Goal: Task Accomplishment & Management: Use online tool/utility

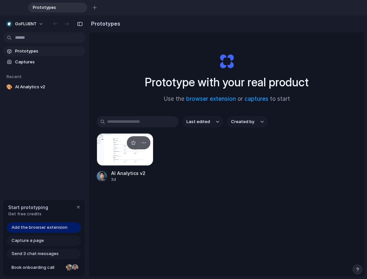
click at [126, 159] on div at bounding box center [125, 149] width 57 height 32
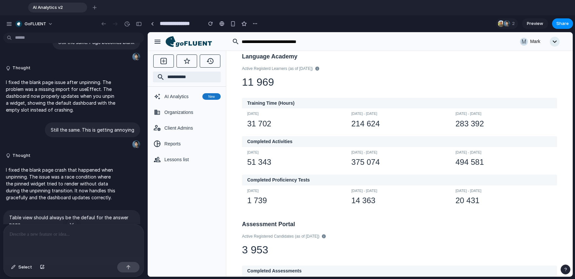
scroll to position [68, 0]
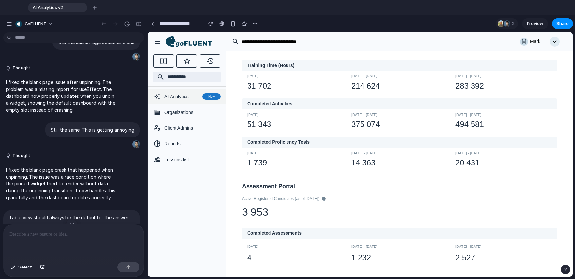
click at [185, 98] on span "AI Analytics" at bounding box center [182, 96] width 35 height 7
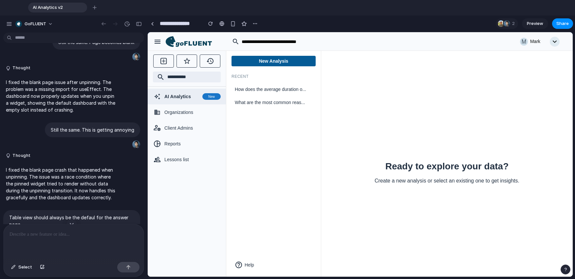
click at [367, 80] on div "Ready to explore your data? Create a new analysis or select an existing one to …" at bounding box center [447, 163] width 252 height 226
click at [283, 61] on button "New Analysis" at bounding box center [274, 61] width 84 height 10
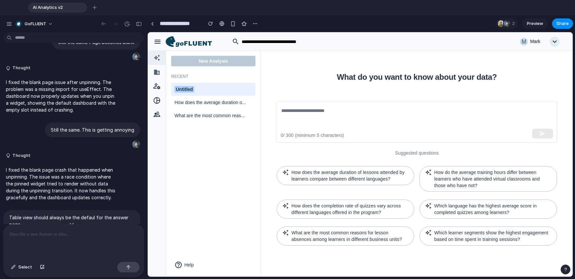
click at [203, 90] on div "Untitled" at bounding box center [214, 89] width 78 height 7
drag, startPoint x: 203, startPoint y: 90, endPoint x: 165, endPoint y: 85, distance: 38.7
click at [165, 32] on div "M Mark New Analysis Recent ******** How does the average duration o... What are…" at bounding box center [360, 32] width 425 height 0
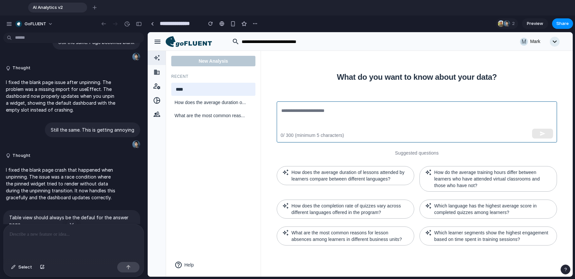
type input "****"
click at [301, 111] on textarea at bounding box center [416, 122] width 271 height 30
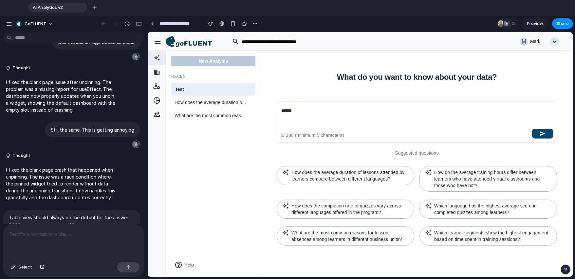
type textarea "******"
click at [367, 134] on icon "button" at bounding box center [543, 133] width 6 height 6
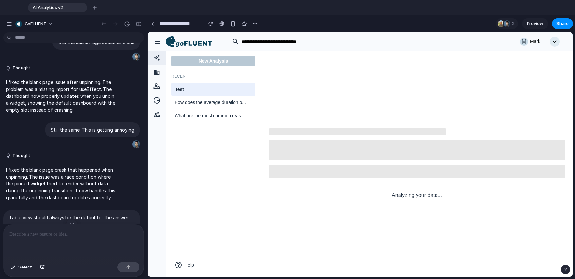
click at [74, 242] on div at bounding box center [74, 241] width 140 height 35
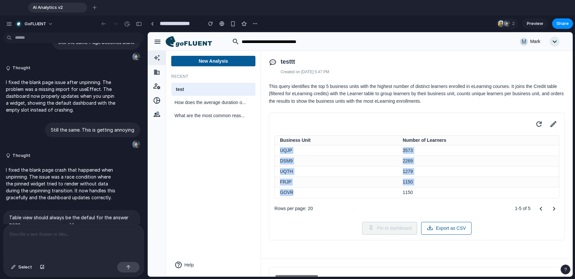
drag, startPoint x: 281, startPoint y: 149, endPoint x: 296, endPoint y: 193, distance: 46.1
click at [296, 193] on tbody "UQJP 3573 DSM9 2269 UQTH 1279 FRJP 1150 GOVR 1150" at bounding box center [417, 171] width 284 height 52
click at [296, 193] on td "GOVR" at bounding box center [336, 192] width 123 height 10
drag, startPoint x: 293, startPoint y: 192, endPoint x: 280, endPoint y: 150, distance: 44.3
click at [280, 150] on tbody "UQJP 3573 DSM9 2269 UQTH 1279 FRJP 1150 GOVR 1150" at bounding box center [417, 171] width 284 height 52
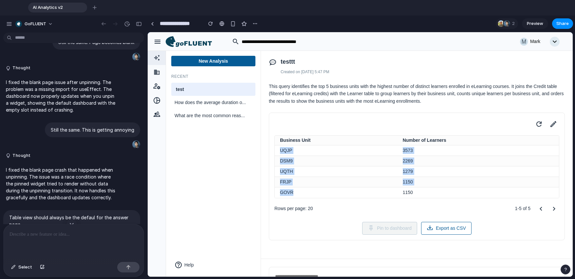
copy tbody "UQJP 3573 DSM9 2269 UQTH 1279 FRJP 1150 GOVR"
click at [44, 242] on div at bounding box center [74, 241] width 140 height 35
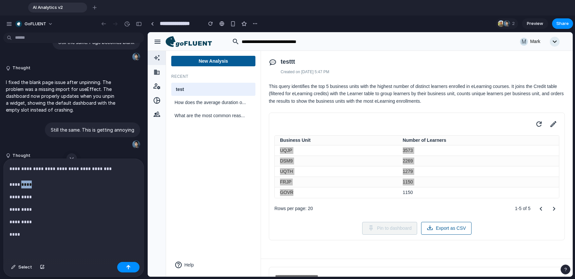
drag, startPoint x: 41, startPoint y: 184, endPoint x: 33, endPoint y: 183, distance: 8.0
click at [30, 183] on p "**********" at bounding box center [73, 177] width 126 height 24
click at [104, 168] on p "**********" at bounding box center [73, 177] width 126 height 24
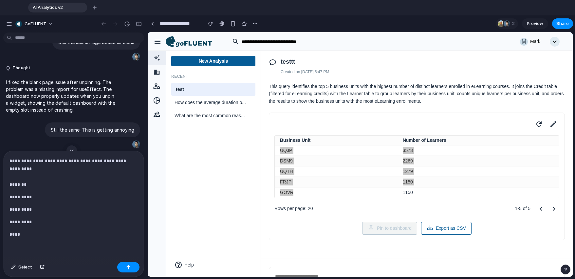
click at [55, 180] on p "**********" at bounding box center [73, 172] width 126 height 31
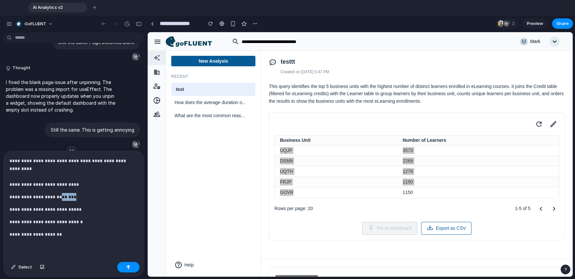
drag, startPoint x: 85, startPoint y: 194, endPoint x: 67, endPoint y: 195, distance: 18.0
click at [67, 195] on p "**********" at bounding box center [73, 197] width 126 height 8
click at [83, 184] on p "**********" at bounding box center [73, 172] width 126 height 31
drag, startPoint x: 85, startPoint y: 196, endPoint x: 69, endPoint y: 197, distance: 15.1
click at [69, 197] on p "**********" at bounding box center [73, 197] width 126 height 8
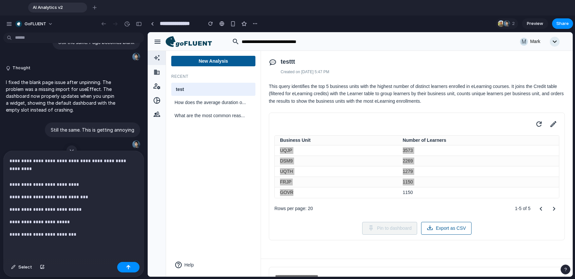
click at [63, 165] on p "**********" at bounding box center [73, 172] width 126 height 31
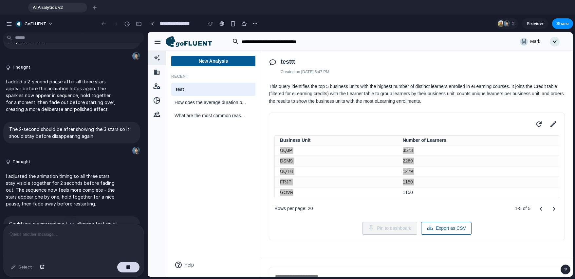
scroll to position [1495, 0]
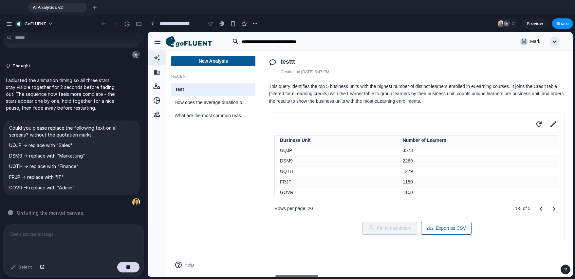
click at [248, 213] on div "New Analysis Recent test How does the average duration o... What are the most c…" at bounding box center [213, 163] width 95 height 226
click at [367, 24] on span "2" at bounding box center [515, 23] width 5 height 7
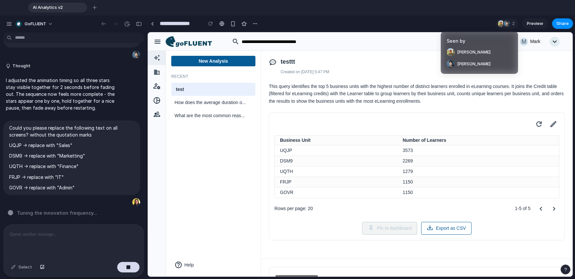
click at [50, 24] on div "Seen by [PERSON_NAME] [PERSON_NAME]" at bounding box center [287, 139] width 575 height 279
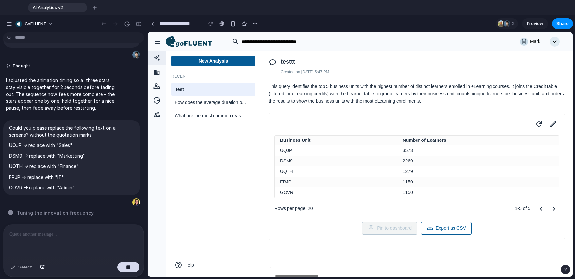
click at [70, 211] on span "Tuning the innovation frequency ." at bounding box center [56, 212] width 78 height 7
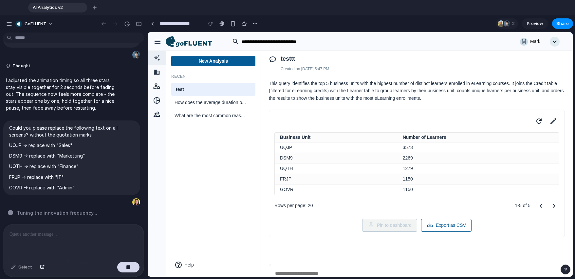
scroll to position [0, 0]
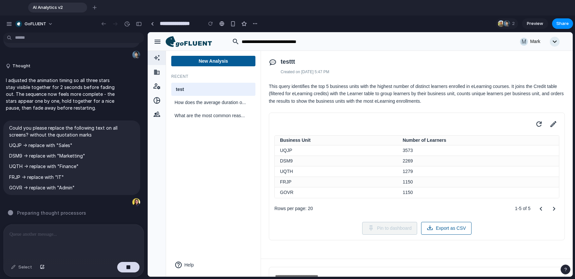
click at [289, 148] on td "UQJP" at bounding box center [336, 150] width 123 height 10
click at [291, 150] on td "UQJP" at bounding box center [336, 150] width 123 height 10
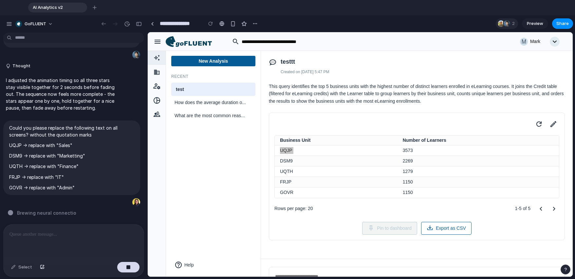
click at [367, 24] on div at bounding box center [501, 23] width 7 height 7
click at [171, 24] on input "**********" at bounding box center [180, 24] width 42 height 12
click at [367, 195] on td "1150" at bounding box center [479, 192] width 162 height 10
click at [367, 124] on icon at bounding box center [553, 123] width 9 height 9
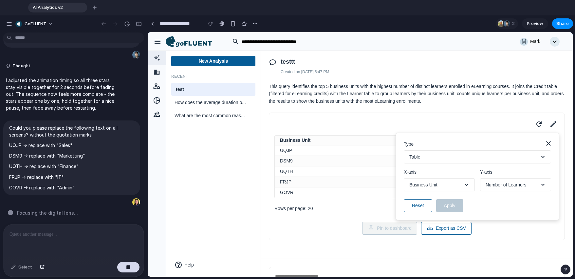
click at [367, 185] on span "Business Unit" at bounding box center [424, 184] width 28 height 7
click at [367, 184] on button "Business Unit" at bounding box center [439, 184] width 71 height 13
click at [367, 153] on button "Table" at bounding box center [477, 156] width 147 height 13
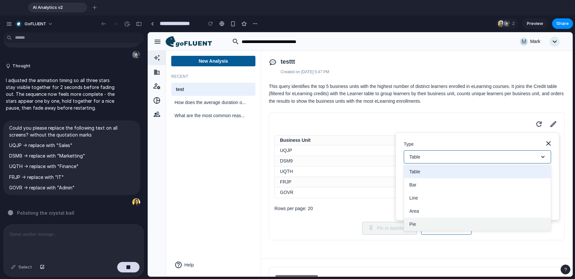
click at [367, 221] on button "Pie" at bounding box center [477, 223] width 147 height 13
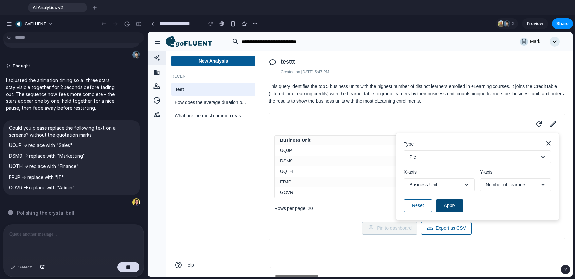
click at [367, 204] on button "Apply" at bounding box center [449, 205] width 27 height 13
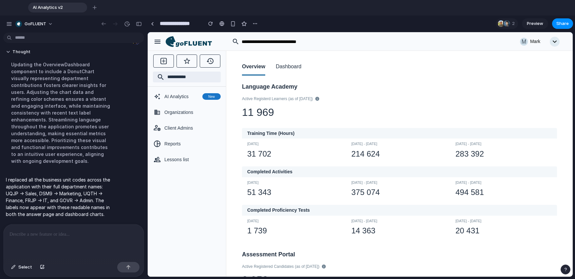
click at [295, 66] on button "Dashboard" at bounding box center [289, 67] width 26 height 17
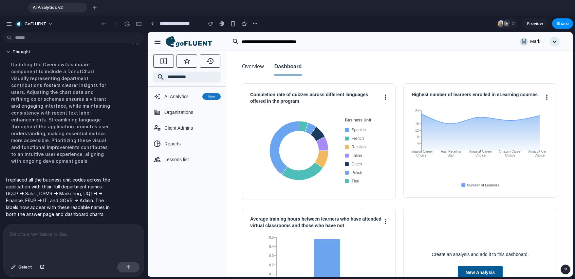
click at [72, 241] on div at bounding box center [74, 241] width 140 height 35
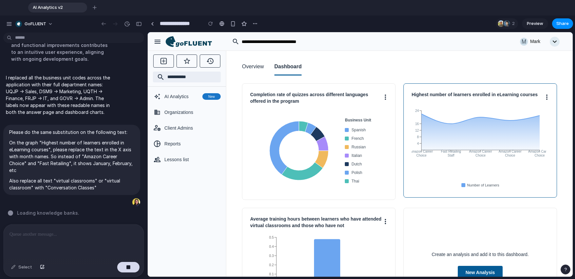
scroll to position [63, 0]
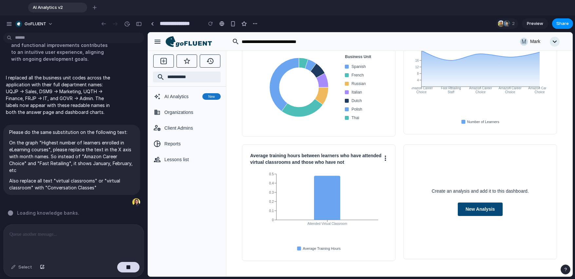
click at [367, 211] on button "New Analysis" at bounding box center [480, 208] width 45 height 13
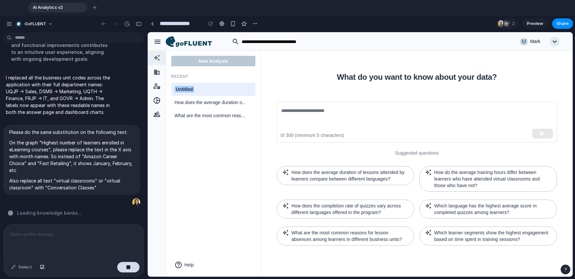
click at [224, 88] on div "Untitled" at bounding box center [214, 89] width 78 height 7
click at [224, 88] on input "********" at bounding box center [214, 89] width 78 height 8
type input "***"
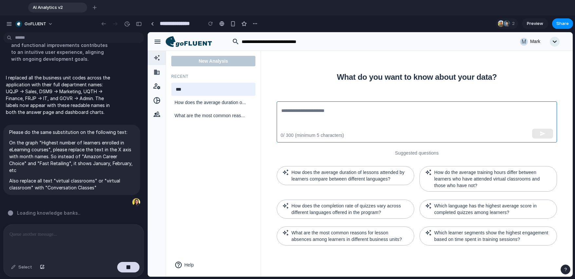
click at [313, 112] on textarea at bounding box center [416, 122] width 271 height 30
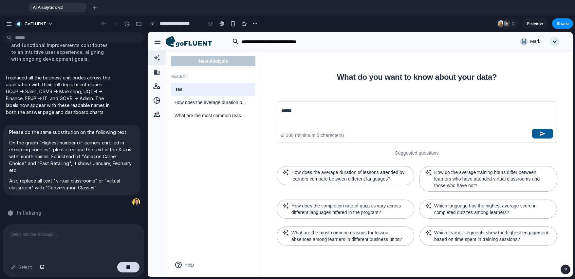
type textarea "******"
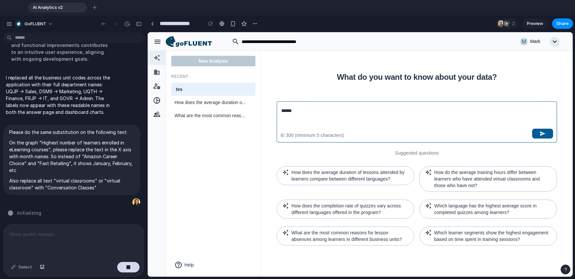
drag, startPoint x: 556, startPoint y: 145, endPoint x: 554, endPoint y: 142, distance: 3.7
click at [367, 145] on div "What do you want to know about your data? ****** ​ 6 / 300 (minimum 5 character…" at bounding box center [417, 163] width 296 height 179
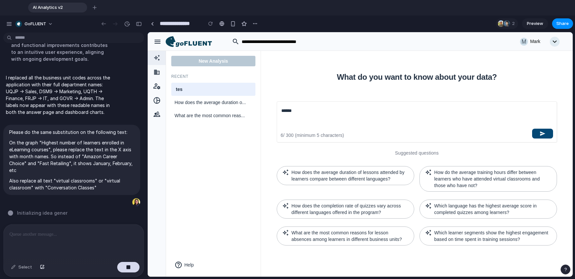
click at [367, 135] on button "button" at bounding box center [543, 133] width 21 height 10
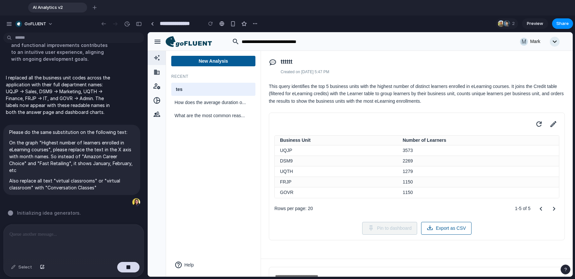
click at [304, 150] on td "UQJP" at bounding box center [336, 150] width 123 height 10
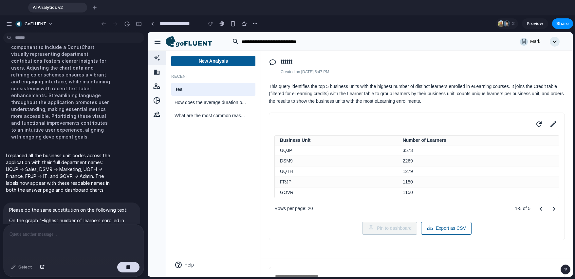
click at [63, 217] on div "I added a gray background (#F2F4F4) to the drop target slot when you're draggin…" at bounding box center [72, 129] width 144 height 189
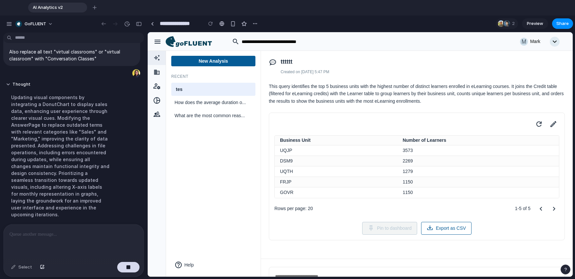
scroll to position [1664, 0]
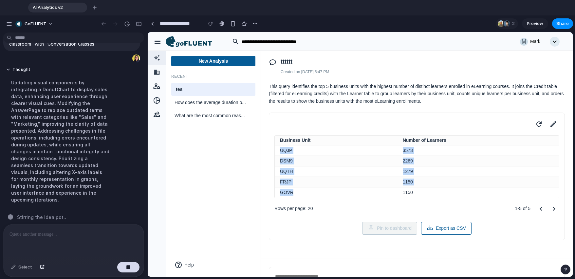
drag, startPoint x: 281, startPoint y: 151, endPoint x: 297, endPoint y: 195, distance: 46.6
click at [297, 195] on tbody "UQJP 3573 DSM9 2269 UQTH 1279 FRJP 1150 GOVR 1150" at bounding box center [417, 171] width 284 height 52
copy tbody "UQJP 3573 DSM9 2269 UQTH 1279 FRJP 1150 GOVR"
click at [68, 213] on div "Stirring the idea pot" at bounding box center [76, 216] width 136 height 7
click at [367, 187] on td "1150" at bounding box center [479, 192] width 162 height 10
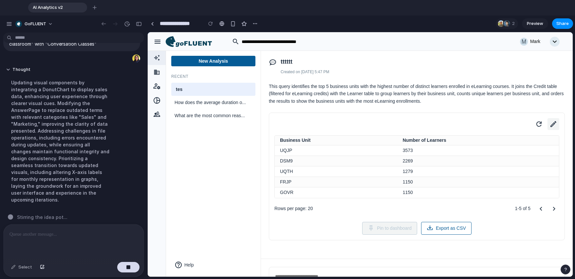
click at [367, 122] on icon at bounding box center [553, 123] width 9 height 9
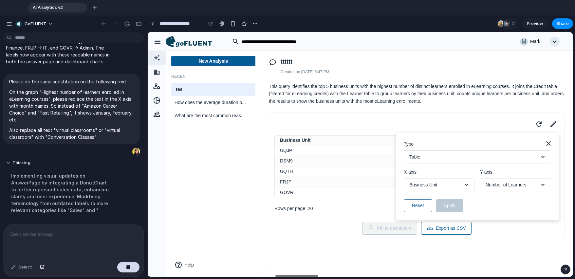
click at [367, 156] on button "Table" at bounding box center [477, 156] width 147 height 13
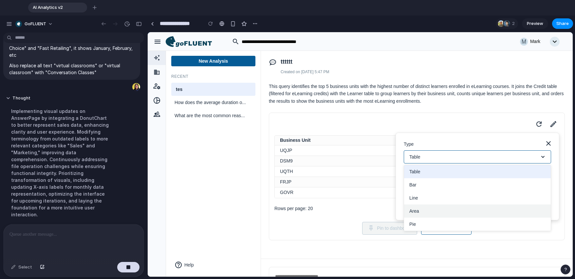
scroll to position [1657, 0]
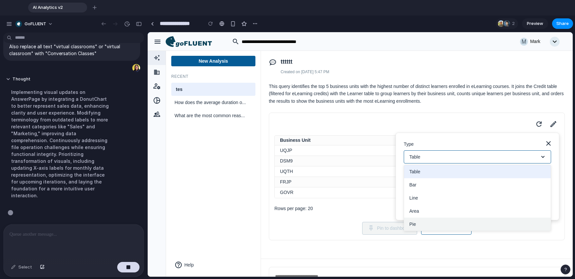
click at [367, 221] on button "Pie" at bounding box center [477, 223] width 147 height 13
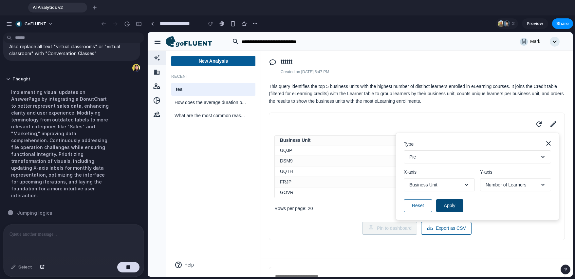
click at [367, 204] on button "Apply" at bounding box center [449, 205] width 27 height 13
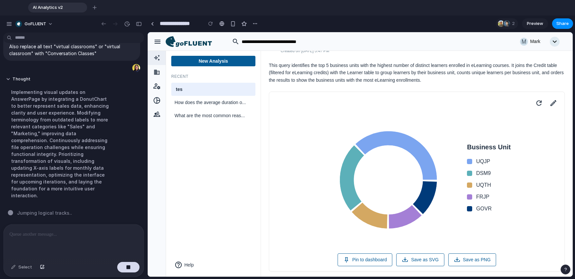
scroll to position [33, 0]
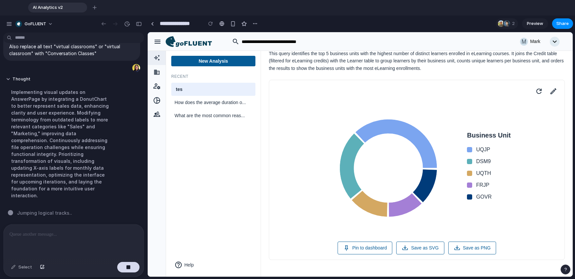
click at [51, 244] on div at bounding box center [74, 241] width 140 height 35
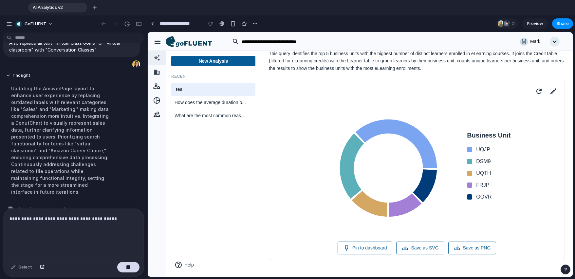
scroll to position [1664, 0]
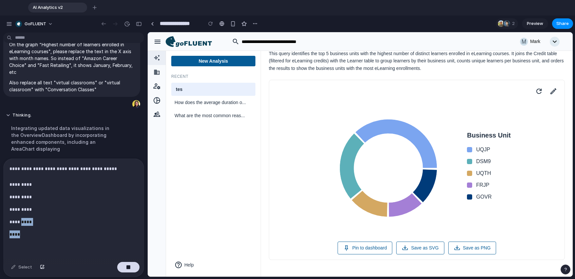
drag, startPoint x: 36, startPoint y: 223, endPoint x: 31, endPoint y: 215, distance: 9.2
click at [31, 215] on div "**********" at bounding box center [74, 209] width 140 height 100
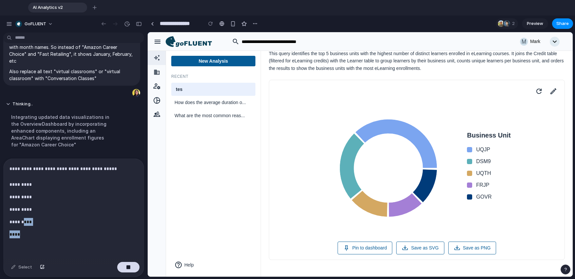
click at [41, 214] on div "**********" at bounding box center [74, 209] width 140 height 100
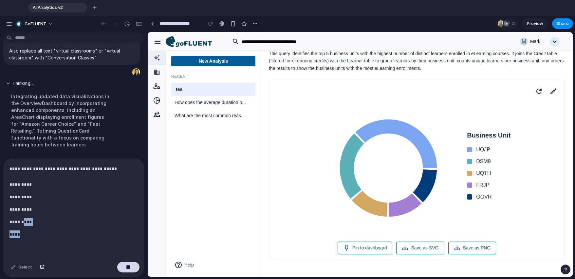
click at [49, 218] on p "*********" at bounding box center [73, 222] width 126 height 8
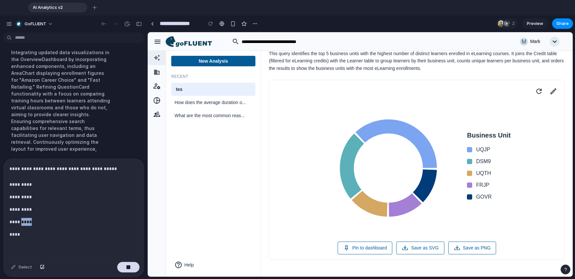
drag, startPoint x: 52, startPoint y: 218, endPoint x: 29, endPoint y: 219, distance: 23.3
click at [29, 219] on p "*********" at bounding box center [73, 222] width 126 height 8
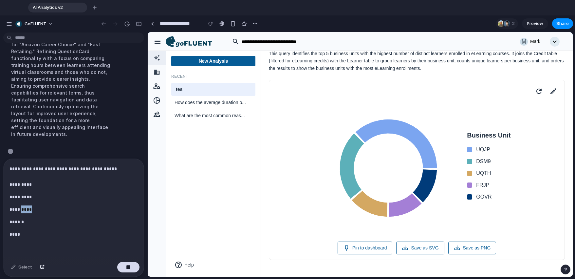
drag, startPoint x: 44, startPoint y: 205, endPoint x: 29, endPoint y: 206, distance: 15.2
click at [29, 206] on p "*********" at bounding box center [73, 209] width 126 height 8
click at [38, 218] on p "******" at bounding box center [73, 222] width 126 height 8
click at [44, 193] on p "*********" at bounding box center [73, 197] width 126 height 8
click at [45, 182] on p "**********" at bounding box center [73, 177] width 126 height 24
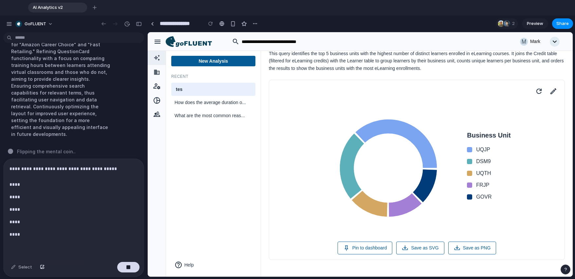
click at [34, 242] on div "**********" at bounding box center [74, 209] width 140 height 100
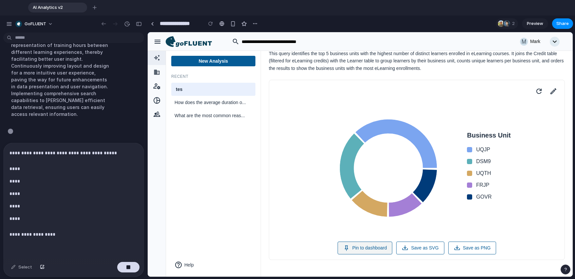
scroll to position [1745, 0]
click at [367, 245] on button "Pin to dashboard" at bounding box center [365, 247] width 55 height 13
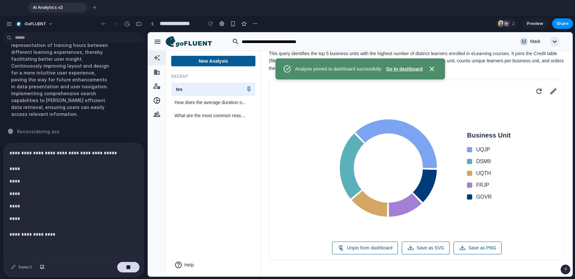
click at [367, 68] on button "Go to dashboard" at bounding box center [404, 69] width 37 height 7
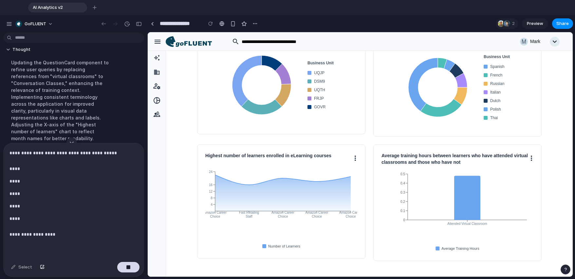
scroll to position [1633, 0]
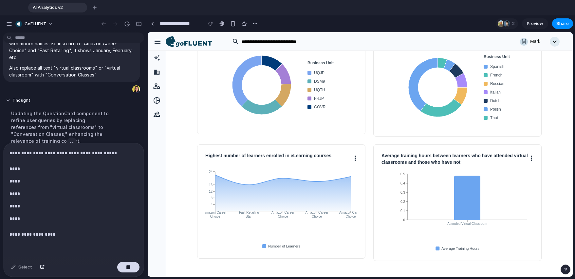
click at [24, 209] on div "**********" at bounding box center [74, 201] width 140 height 116
copy div "**********"
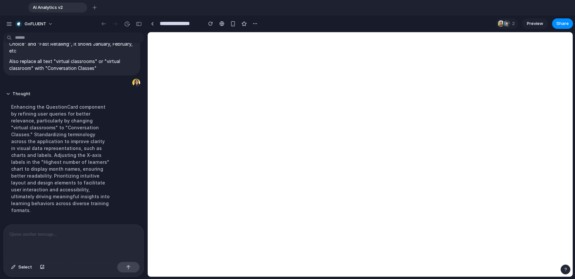
scroll to position [0, 0]
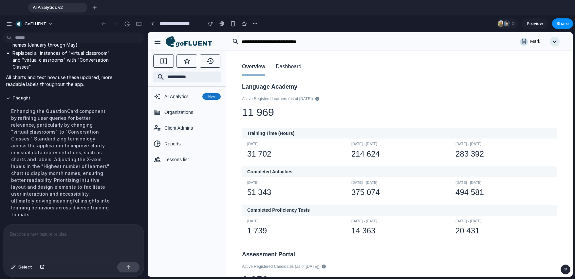
click at [351, 136] on h3 "Training Time (Hours)" at bounding box center [399, 133] width 315 height 11
click at [288, 61] on button "Dashboard" at bounding box center [289, 67] width 26 height 17
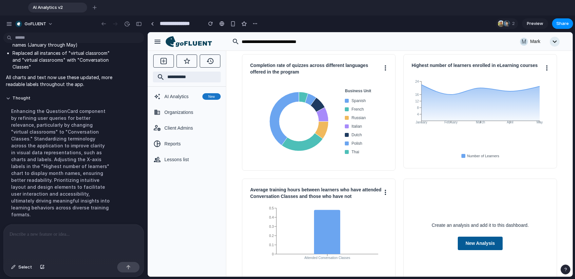
scroll to position [63, 0]
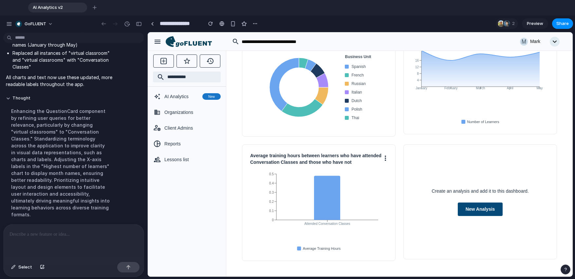
click at [367, 212] on button "New Analysis" at bounding box center [480, 208] width 45 height 13
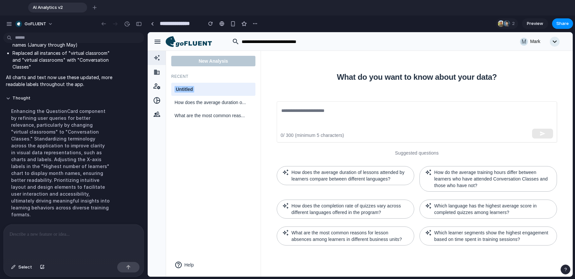
click at [236, 84] on div "Untitled" at bounding box center [213, 89] width 84 height 13
click at [229, 86] on input "********" at bounding box center [214, 89] width 78 height 8
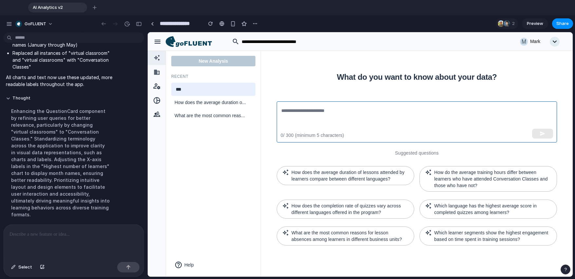
type input "****"
drag, startPoint x: 302, startPoint y: 117, endPoint x: 376, endPoint y: 131, distance: 75.1
click at [302, 117] on textarea at bounding box center [416, 122] width 271 height 30
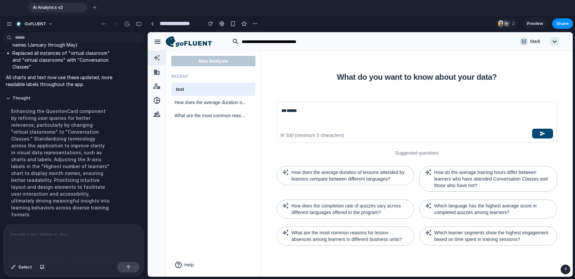
type textarea "******"
click at [367, 132] on button "button" at bounding box center [543, 133] width 21 height 10
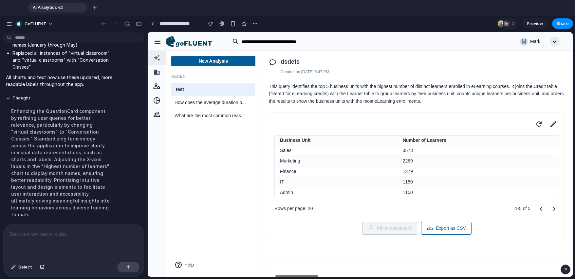
click at [45, 233] on p at bounding box center [73, 234] width 126 height 8
click at [367, 120] on icon at bounding box center [553, 123] width 9 height 9
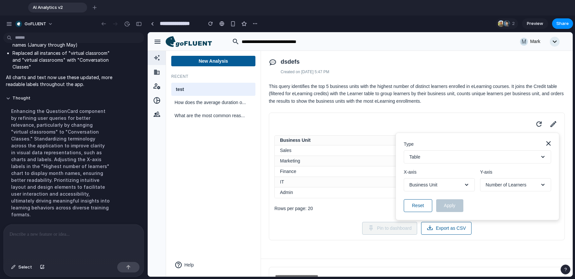
click at [367, 190] on button "Business Unit" at bounding box center [439, 184] width 71 height 13
click at [367, 187] on span "Business Unit" at bounding box center [424, 184] width 28 height 7
click at [367, 157] on button "Table" at bounding box center [477, 156] width 147 height 13
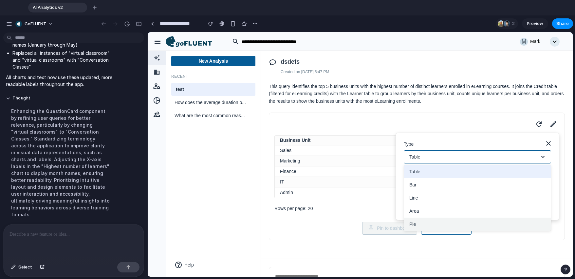
click at [367, 223] on button "Pie" at bounding box center [477, 223] width 147 height 13
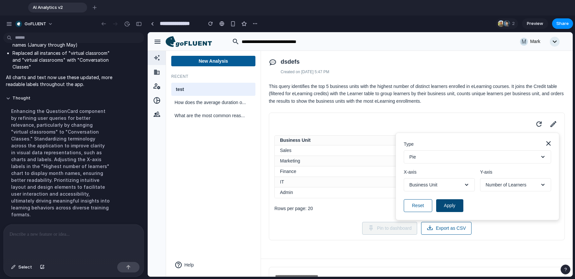
click at [367, 207] on button "Apply" at bounding box center [449, 205] width 27 height 13
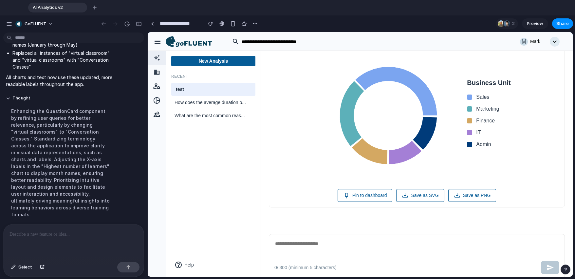
scroll to position [96, 0]
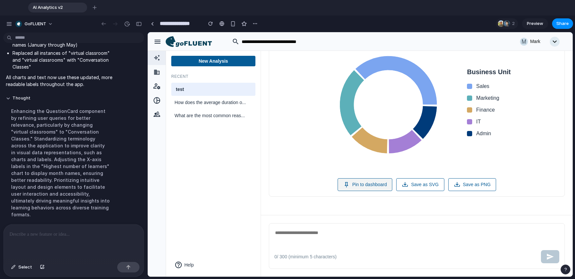
click at [367, 182] on button "Pin to dashboard" at bounding box center [365, 184] width 55 height 13
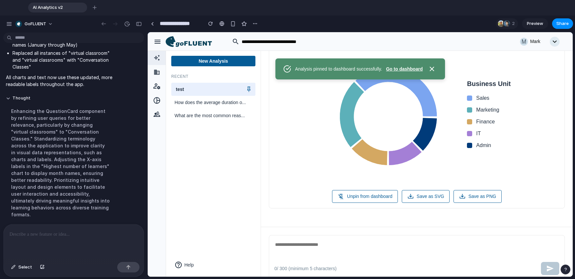
scroll to position [63, 0]
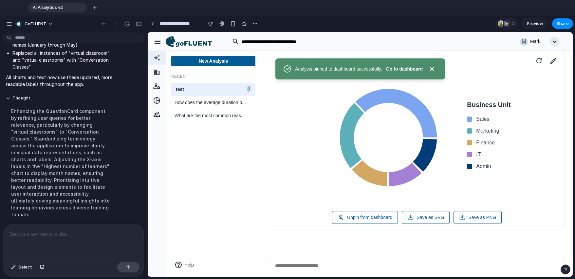
click at [367, 68] on button "Go to dashboard" at bounding box center [404, 69] width 37 height 7
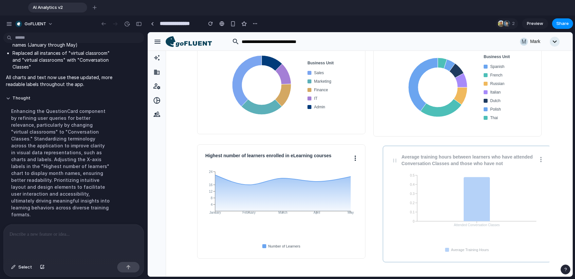
drag, startPoint x: 419, startPoint y: 175, endPoint x: 430, endPoint y: 176, distance: 10.6
click at [367, 176] on icon "Attended Conversation Classes 0 0.1 0.2 0.3 0.4 0.5" at bounding box center [467, 213] width 152 height 82
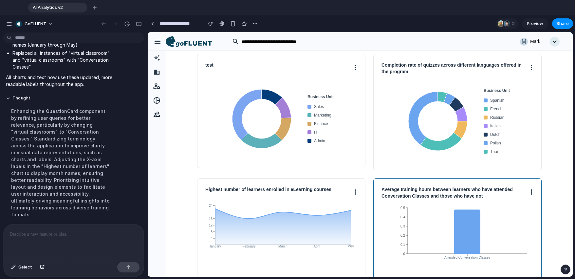
scroll to position [0, 0]
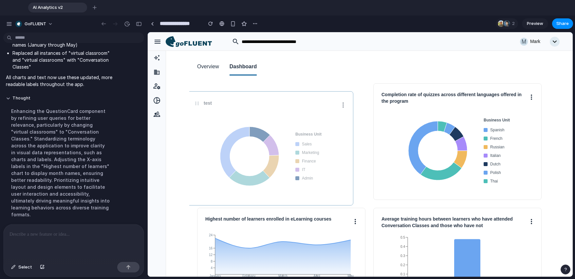
drag, startPoint x: 276, startPoint y: 110, endPoint x: 297, endPoint y: 115, distance: 21.9
click at [300, 117] on div "Business Unit Sales Marketing Finance IT Admin" at bounding box center [269, 156] width 152 height 82
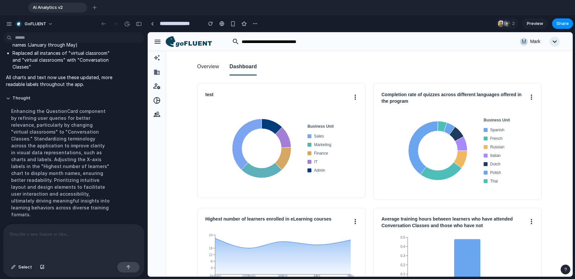
click at [207, 68] on button "Overview" at bounding box center [208, 67] width 22 height 17
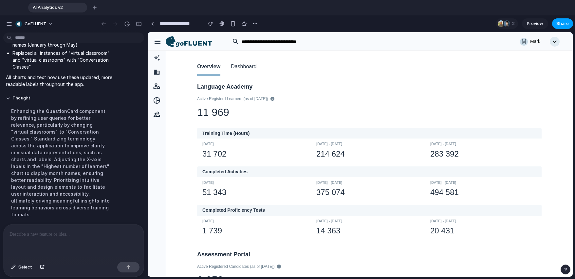
click at [367, 25] on button "Share" at bounding box center [562, 23] width 21 height 10
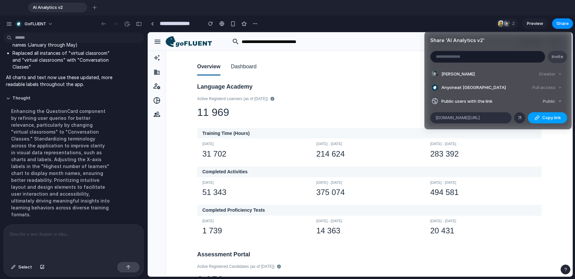
click at [367, 118] on button "Copy link" at bounding box center [547, 117] width 39 height 11
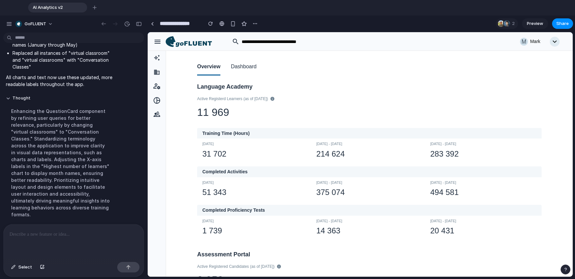
click at [334, 118] on div "Share ' AI Analytics v2 ' Invite [PERSON_NAME] Creator Anyone at GoFLUENT Full …" at bounding box center [287, 139] width 575 height 279
click at [154, 60] on icon at bounding box center [157, 57] width 9 height 7
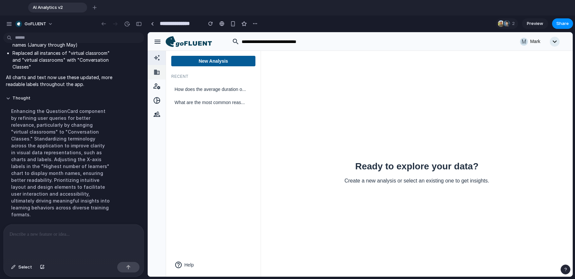
click at [159, 75] on icon at bounding box center [157, 72] width 9 height 7
click at [152, 67] on div at bounding box center [157, 72] width 18 height 14
click at [195, 59] on button "New Analysis" at bounding box center [213, 61] width 84 height 10
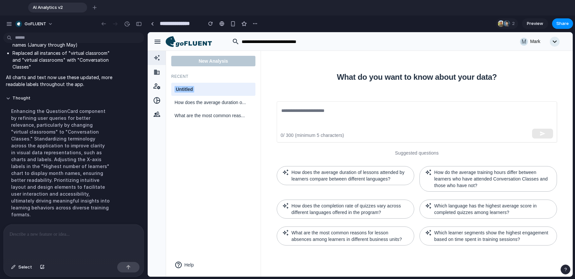
click at [218, 141] on div "New Analysis Recent Untitled How does the average duration o... What are the mo…" at bounding box center [213, 163] width 95 height 226
click at [156, 75] on icon at bounding box center [157, 72] width 9 height 7
click at [160, 113] on icon at bounding box center [157, 113] width 9 height 5
click at [155, 57] on icon at bounding box center [157, 57] width 9 height 7
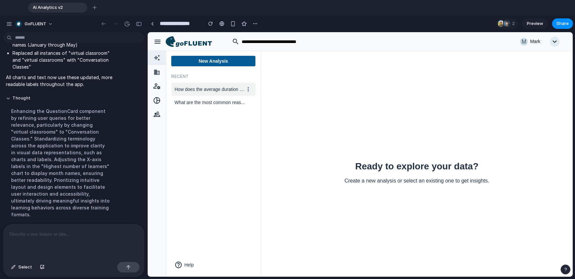
click at [219, 91] on span "How does the average duration o..." at bounding box center [210, 89] width 70 height 7
click at [223, 63] on button "New Analysis" at bounding box center [213, 61] width 84 height 10
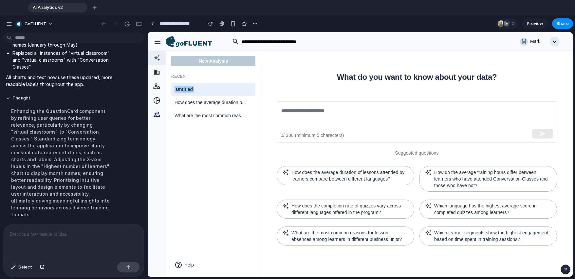
click at [161, 42] on div "button" at bounding box center [158, 42] width 8 height 8
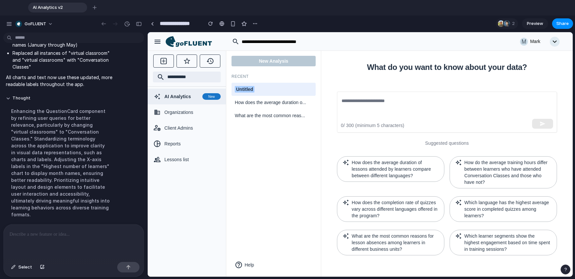
click at [175, 45] on icon at bounding box center [189, 41] width 46 height 11
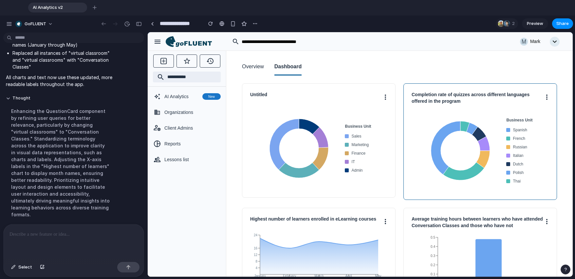
click at [367, 101] on h3 "Completion rate of quizzes across different languages offered in the program" at bounding box center [478, 97] width 133 height 13
click at [367, 95] on div "Completion rate of quizzes across different languages offered in the program Bu…" at bounding box center [481, 141] width 154 height 116
click at [367, 103] on h3 "Completion rate of quizzes across different languages offered in the program" at bounding box center [478, 97] width 133 height 13
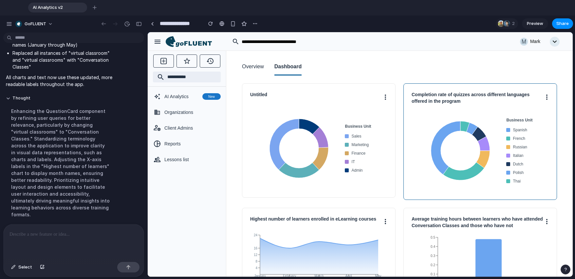
click at [367, 103] on h3 "Completion rate of quizzes across different languages offered in the program" at bounding box center [478, 97] width 133 height 13
copy div "Completion rate of quizzes across different languages offered in the program"
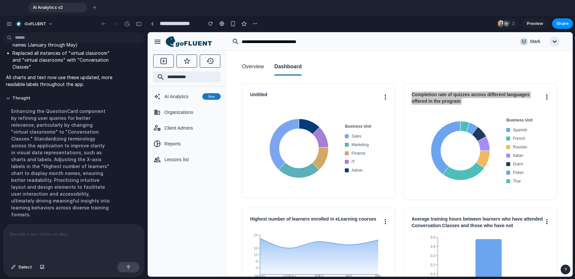
click at [91, 240] on div at bounding box center [74, 241] width 140 height 35
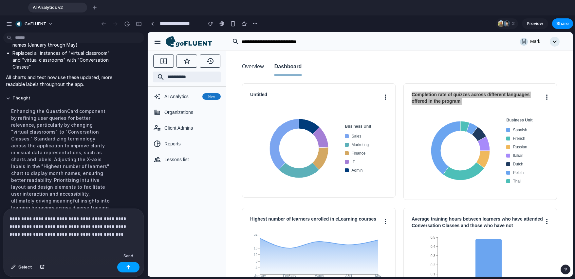
click at [132, 265] on button "button" at bounding box center [128, 267] width 22 height 10
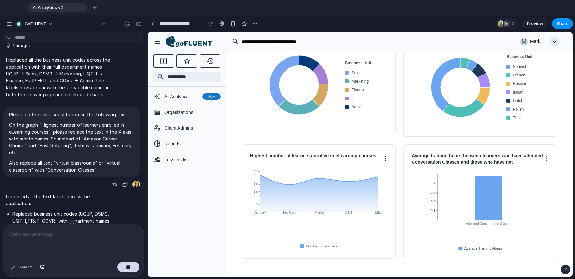
scroll to position [1434, 0]
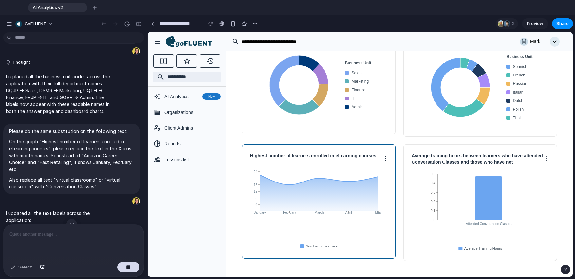
click at [299, 165] on div "Highest number of learners enrolled in eLearning courses January February March…" at bounding box center [319, 201] width 154 height 114
click at [367, 160] on button at bounding box center [386, 157] width 4 height 10
click at [301, 165] on div at bounding box center [360, 154] width 425 height 244
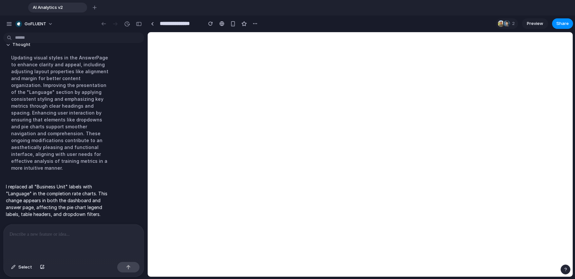
scroll to position [1689, 0]
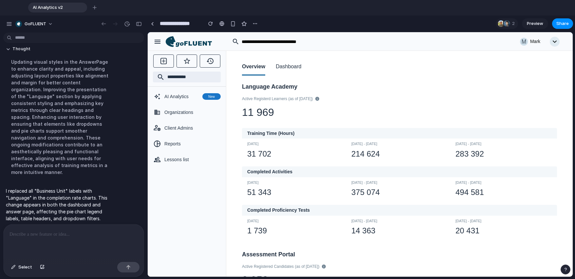
click at [288, 68] on button "Dashboard" at bounding box center [289, 67] width 26 height 17
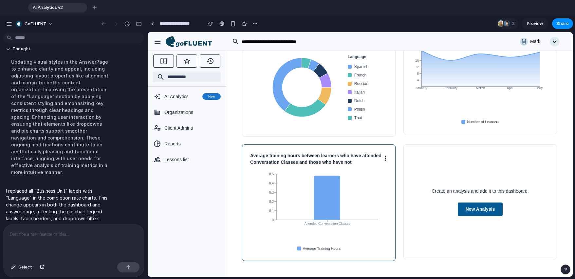
scroll to position [0, 0]
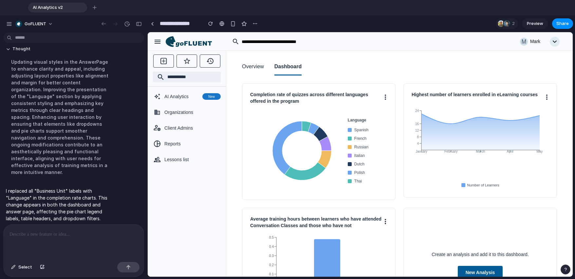
click at [253, 64] on button "Overview" at bounding box center [253, 67] width 22 height 17
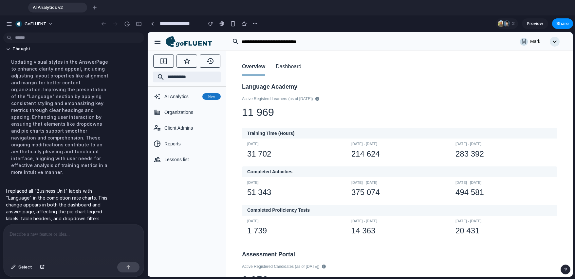
click at [283, 67] on button "Dashboard" at bounding box center [289, 67] width 26 height 17
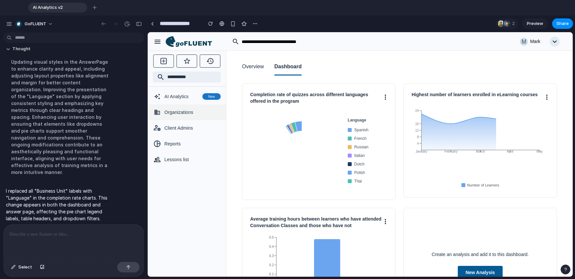
click at [198, 111] on span "Organizations" at bounding box center [193, 112] width 56 height 7
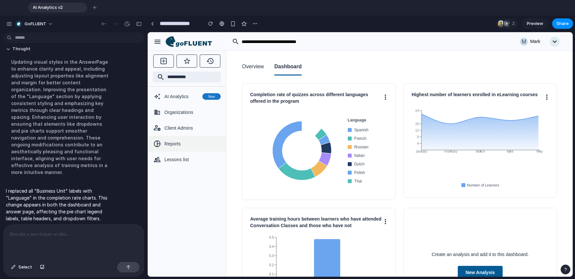
click at [185, 149] on div "Reports" at bounding box center [187, 144] width 78 height 16
click at [184, 128] on span "Client Admins" at bounding box center [193, 128] width 56 height 7
click at [180, 148] on div "Reports" at bounding box center [193, 143] width 56 height 9
click at [186, 160] on span "Lessons list" at bounding box center [193, 159] width 56 height 7
click at [184, 141] on span "Reports" at bounding box center [193, 143] width 56 height 7
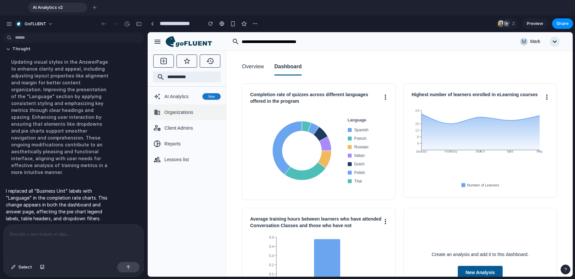
click at [182, 117] on div "Organizations" at bounding box center [187, 112] width 78 height 16
click at [259, 68] on button "Overview" at bounding box center [253, 67] width 22 height 17
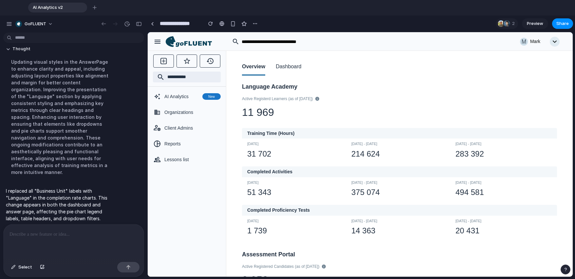
click at [282, 69] on button "Dashboard" at bounding box center [289, 67] width 26 height 17
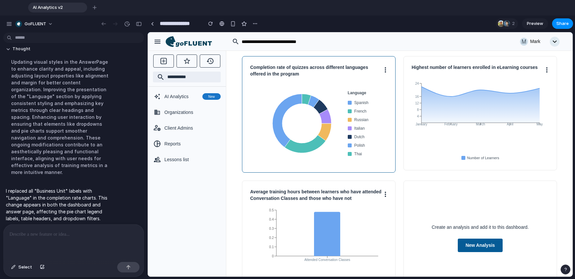
scroll to position [63, 0]
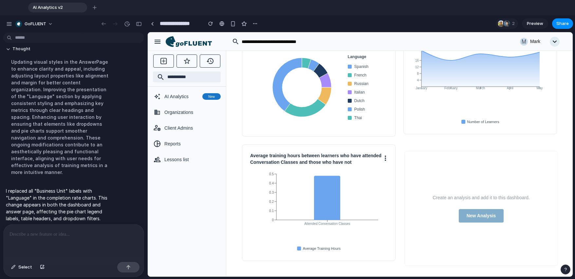
drag, startPoint x: 437, startPoint y: 158, endPoint x: 438, endPoint y: 165, distance: 6.6
click at [367, 165] on div "Create an analysis and add it to this dashboard. New Analysis" at bounding box center [482, 208] width 154 height 115
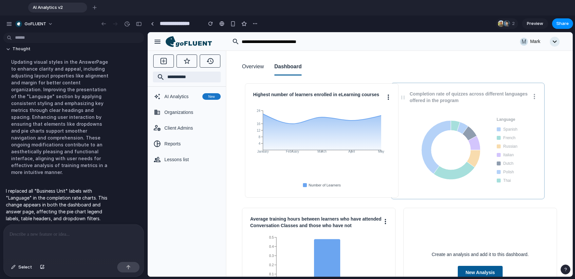
drag, startPoint x: 336, startPoint y: 133, endPoint x: 485, endPoint y: 133, distance: 149.1
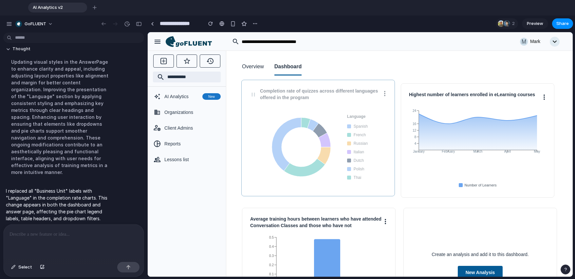
drag, startPoint x: 484, startPoint y: 128, endPoint x: 321, endPoint y: 126, distance: 162.6
click at [321, 126] on icon at bounding box center [302, 147] width 66 height 66
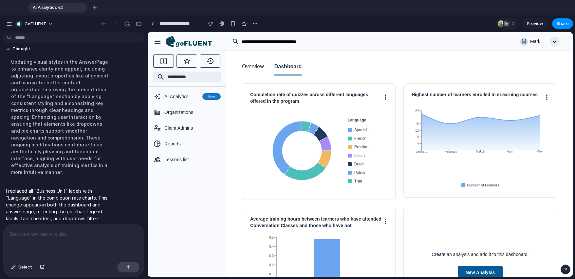
click at [257, 68] on button "Overview" at bounding box center [253, 67] width 22 height 17
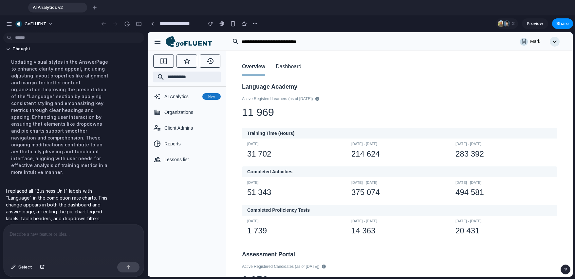
click at [280, 67] on button "Dashboard" at bounding box center [289, 67] width 26 height 17
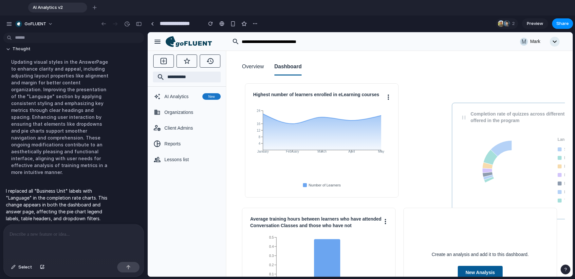
drag, startPoint x: 285, startPoint y: 93, endPoint x: 495, endPoint y: 113, distance: 210.9
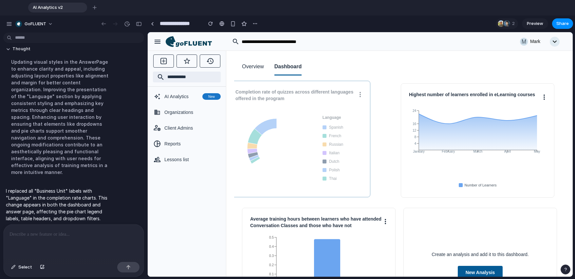
drag, startPoint x: 386, startPoint y: 108, endPoint x: 294, endPoint y: 108, distance: 91.4
click at [294, 108] on div "Language Spanish French Russian Italian Dutch Polish Thai" at bounding box center [293, 148] width 137 height 82
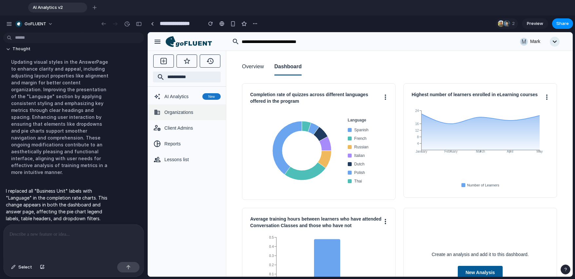
click at [192, 114] on span "Organizations" at bounding box center [193, 112] width 56 height 7
click at [187, 97] on span "AI Analytics" at bounding box center [182, 96] width 35 height 7
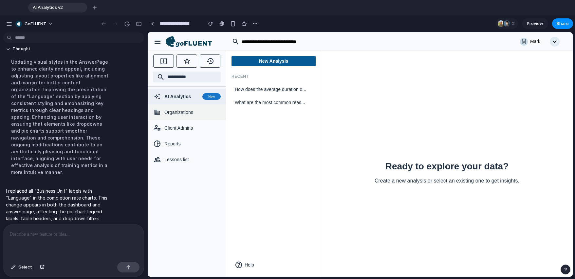
click at [193, 108] on div "Organizations" at bounding box center [193, 111] width 56 height 9
click at [187, 99] on span "AI Analytics" at bounding box center [182, 96] width 35 height 7
click at [164, 58] on rect "button" at bounding box center [164, 61] width 6 height 6
click at [191, 108] on div "Organizations" at bounding box center [193, 111] width 56 height 9
click at [257, 56] on button "New Analysis" at bounding box center [274, 61] width 84 height 10
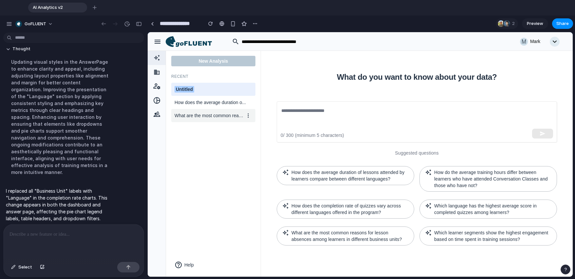
click at [227, 115] on span "What are the most common reas..." at bounding box center [210, 115] width 70 height 7
click at [230, 102] on span "How does the average duration o..." at bounding box center [210, 102] width 70 height 7
click at [248, 102] on icon at bounding box center [248, 102] width 5 height 5
click at [239, 83] on div at bounding box center [360, 154] width 425 height 244
click at [217, 117] on span "What are the most common reas..." at bounding box center [210, 115] width 70 height 7
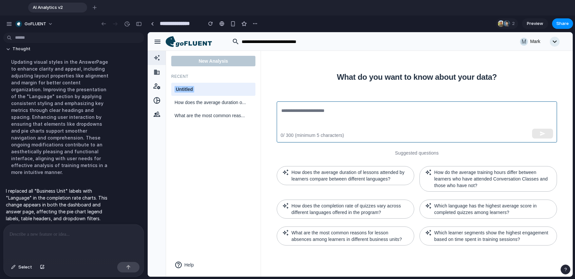
click at [336, 108] on textarea at bounding box center [416, 122] width 271 height 30
click at [363, 110] on textarea at bounding box center [416, 122] width 271 height 30
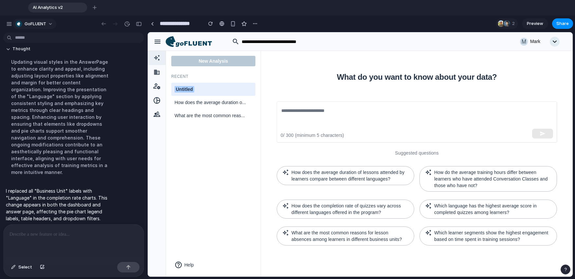
click at [42, 27] on span "goFLUENT" at bounding box center [36, 24] width 22 height 7
click at [9, 22] on div "Settings Invite members Change theme Sign out" at bounding box center [287, 139] width 575 height 279
click at [10, 25] on div "button" at bounding box center [9, 24] width 6 height 6
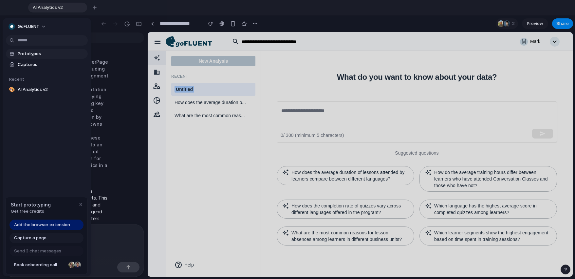
click at [38, 53] on span "Prototypes" at bounding box center [52, 53] width 68 height 7
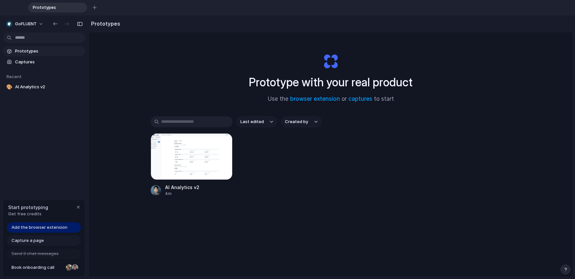
click at [323, 179] on div "AI Analytics v2 4m" at bounding box center [331, 164] width 360 height 63
click at [210, 165] on div at bounding box center [192, 156] width 82 height 47
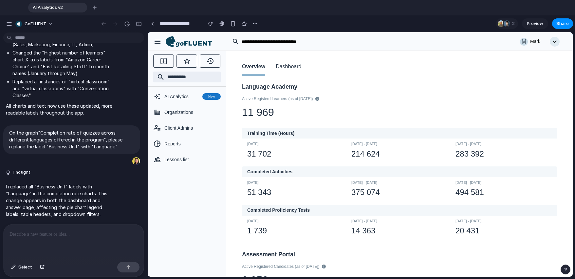
click at [92, 235] on p at bounding box center [74, 234] width 128 height 8
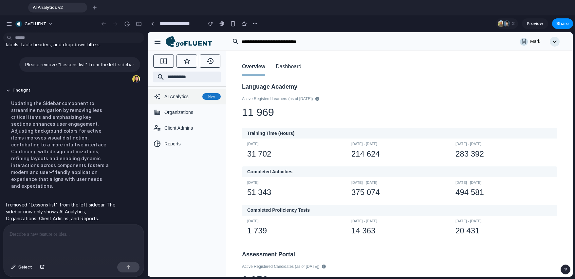
click at [174, 97] on span "AI Analytics" at bounding box center [182, 96] width 35 height 7
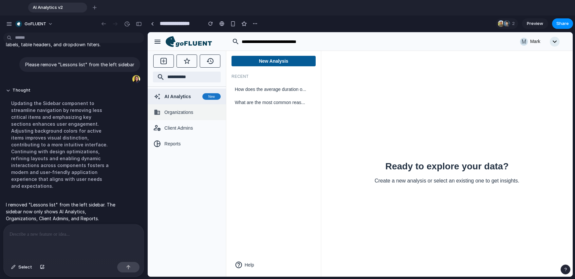
click at [176, 119] on div "Organizations" at bounding box center [187, 112] width 78 height 16
click at [261, 63] on button "New Analysis" at bounding box center [274, 61] width 84 height 10
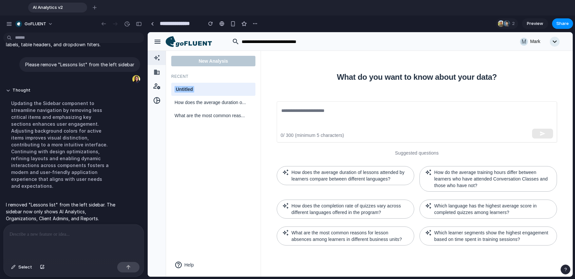
click at [202, 88] on div "Untitled" at bounding box center [214, 89] width 78 height 7
click at [216, 171] on div "New Analysis Recent ******** How does the average duration o... What are the mo…" at bounding box center [213, 163] width 95 height 226
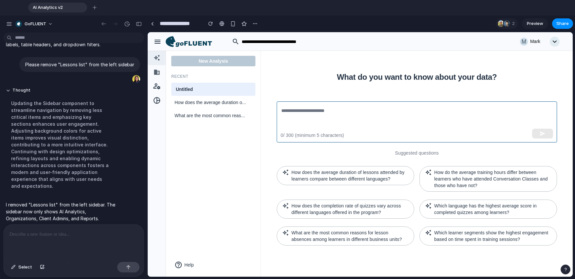
click at [365, 109] on textarea at bounding box center [416, 122] width 271 height 30
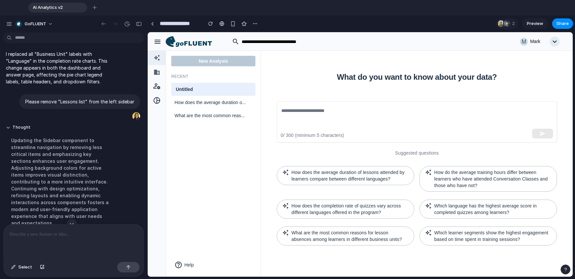
scroll to position [1648, 0]
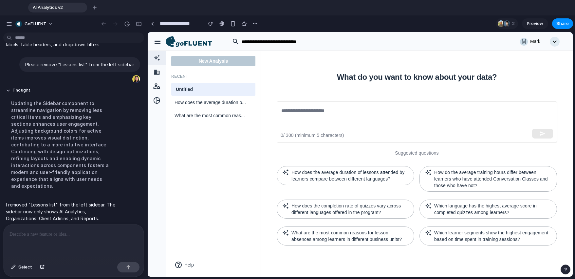
click at [207, 88] on div "Untitled" at bounding box center [214, 89] width 78 height 7
click at [207, 88] on input "********" at bounding box center [214, 89] width 78 height 8
type input "**********"
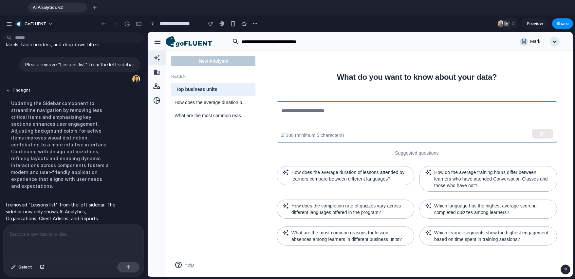
click at [324, 110] on textarea at bounding box center [416, 122] width 271 height 30
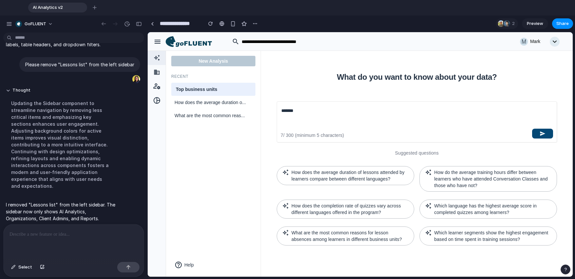
type textarea "*******"
click at [367, 133] on icon "button" at bounding box center [543, 133] width 6 height 6
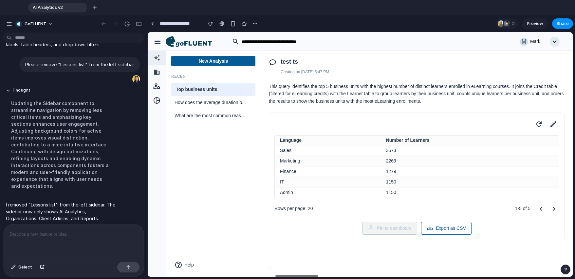
click at [43, 241] on div at bounding box center [74, 241] width 140 height 35
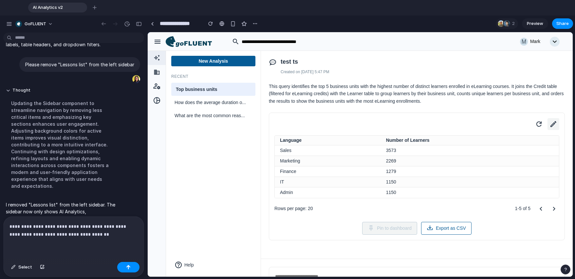
click at [367, 125] on icon at bounding box center [553, 123] width 9 height 9
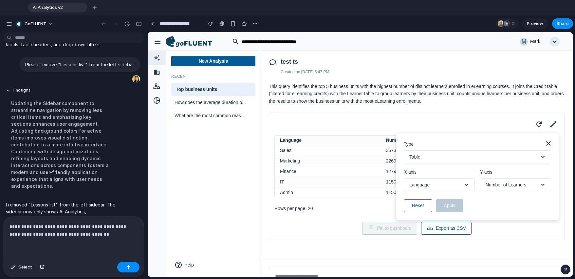
click at [367, 158] on button "Table" at bounding box center [477, 156] width 147 height 13
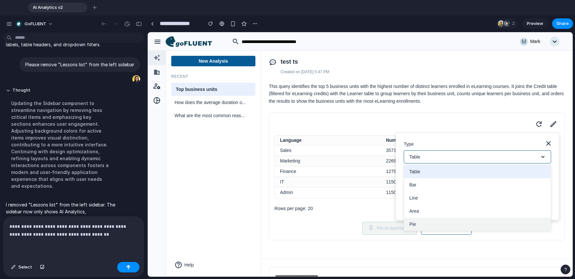
click at [367, 221] on button "Pie" at bounding box center [477, 223] width 147 height 13
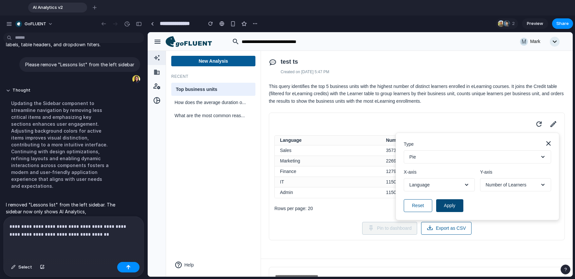
click at [367, 203] on button "Apply" at bounding box center [449, 205] width 27 height 13
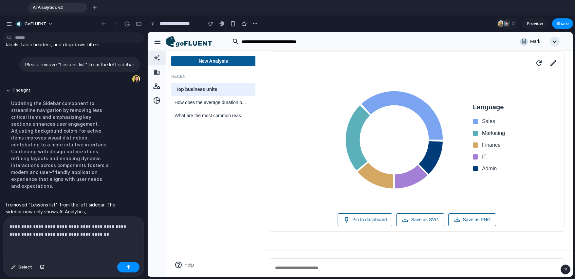
scroll to position [96, 0]
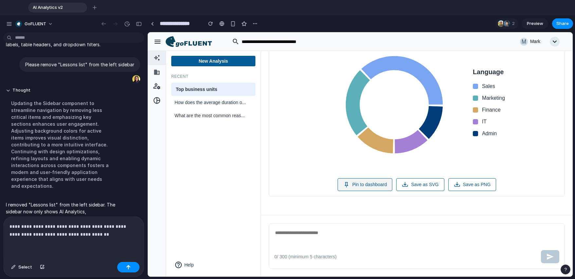
click at [367, 187] on button "Pin to dashboard" at bounding box center [365, 184] width 55 height 13
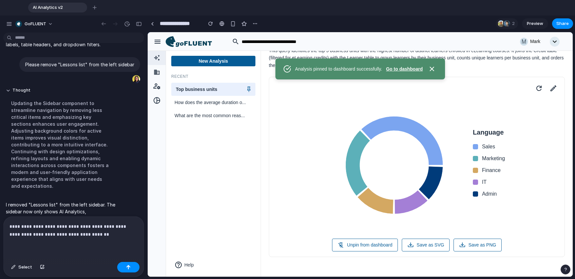
scroll to position [0, 0]
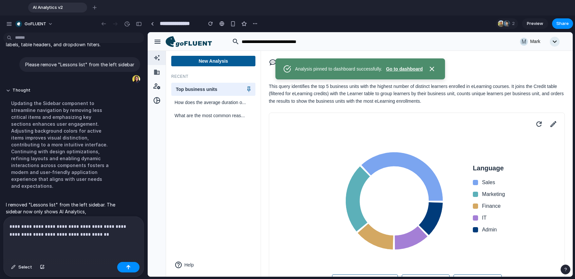
click at [367, 70] on button "Go to dashboard" at bounding box center [404, 69] width 37 height 7
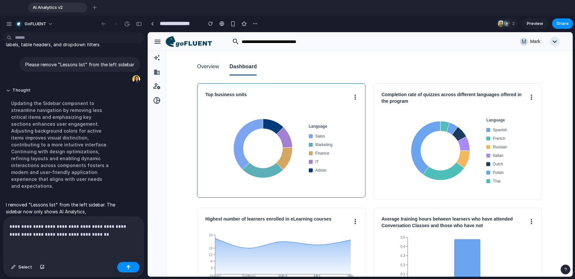
click at [241, 102] on div "Top business units" at bounding box center [281, 96] width 152 height 10
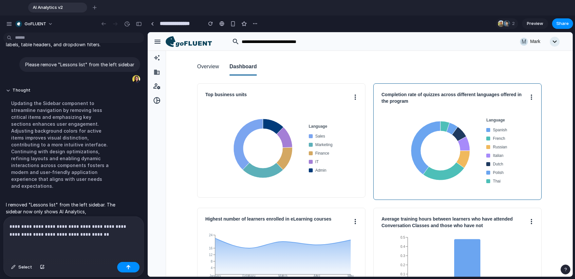
click at [367, 103] on h3 "Completion rate of quizzes across different languages offered in the program" at bounding box center [456, 97] width 148 height 13
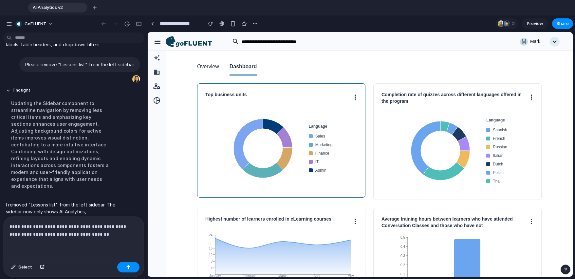
click at [284, 107] on div "Top business units Language Sales Marketing Finance IT Admin" at bounding box center [281, 140] width 168 height 114
click at [354, 101] on button at bounding box center [356, 96] width 4 height 10
click at [336, 113] on button "Unpin" at bounding box center [331, 112] width 52 height 16
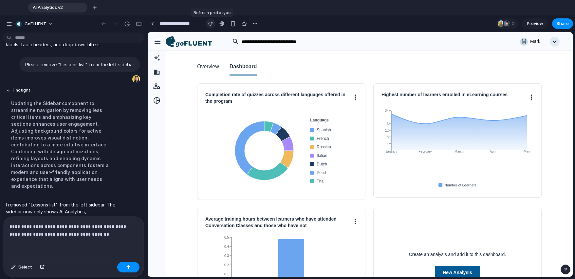
click at [212, 26] on div "button" at bounding box center [210, 23] width 5 height 5
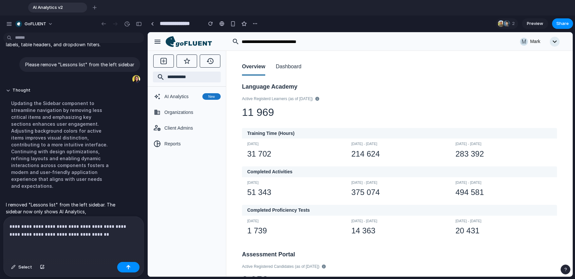
click at [284, 66] on button "Dashboard" at bounding box center [289, 67] width 26 height 17
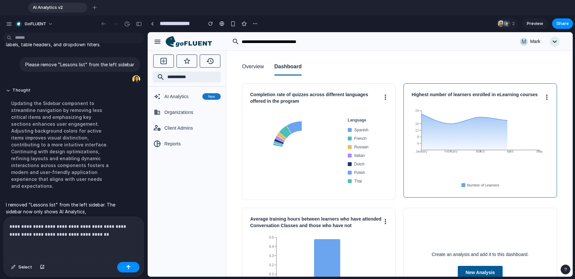
scroll to position [63, 0]
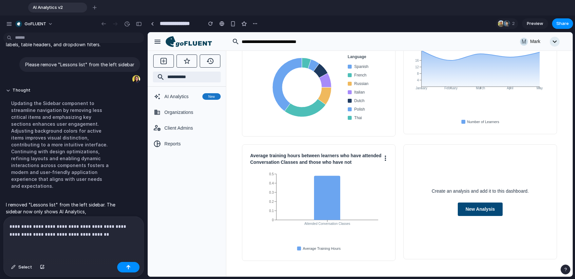
click at [367, 211] on button "New Analysis" at bounding box center [480, 208] width 45 height 13
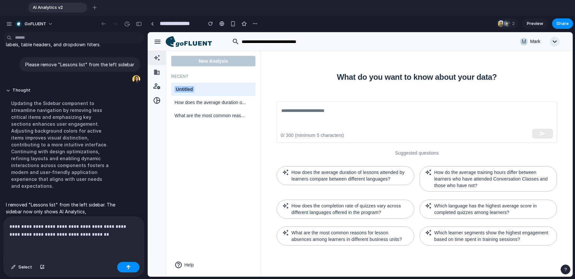
click at [108, 231] on p "**********" at bounding box center [73, 230] width 126 height 16
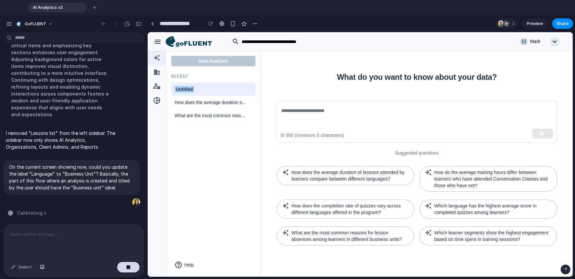
scroll to position [1702, 0]
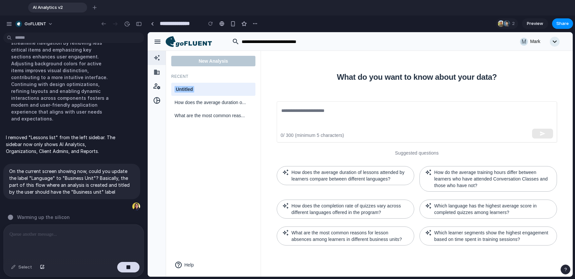
click at [219, 89] on div "Untitled" at bounding box center [214, 89] width 78 height 7
click at [219, 89] on input "********" at bounding box center [214, 89] width 78 height 8
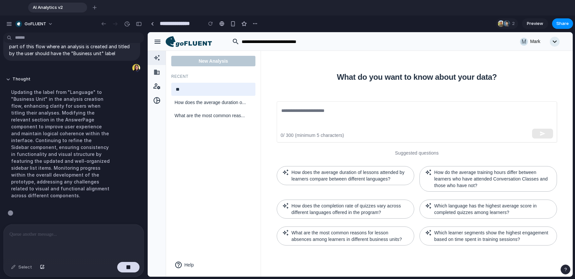
scroll to position [1743, 0]
type input "****"
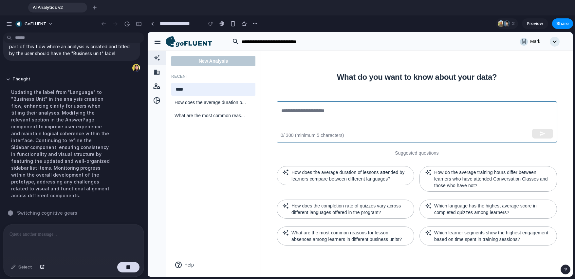
click at [313, 112] on textarea at bounding box center [416, 122] width 271 height 30
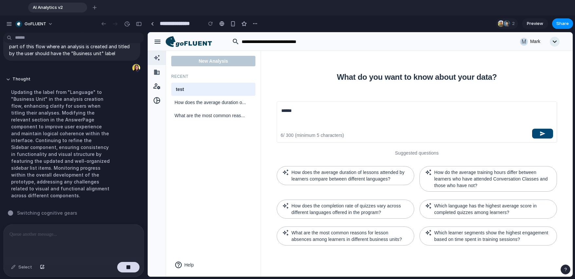
type textarea "*****"
click at [367, 134] on button "button" at bounding box center [543, 133] width 21 height 10
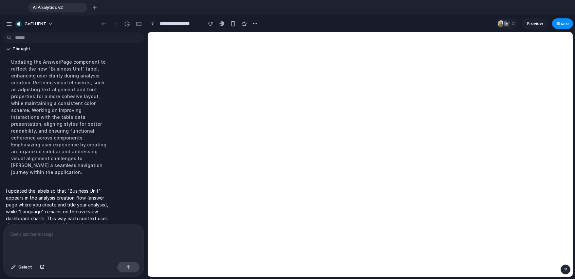
scroll to position [1689, 0]
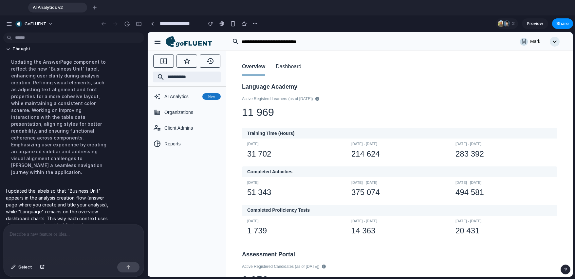
click at [289, 69] on button "Dashboard" at bounding box center [289, 67] width 26 height 17
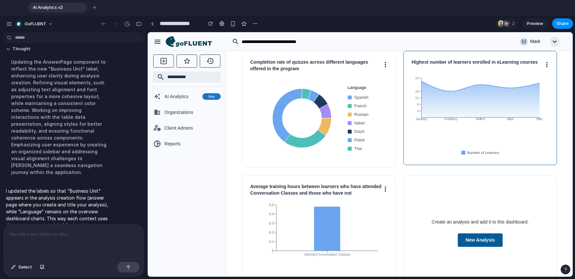
scroll to position [63, 0]
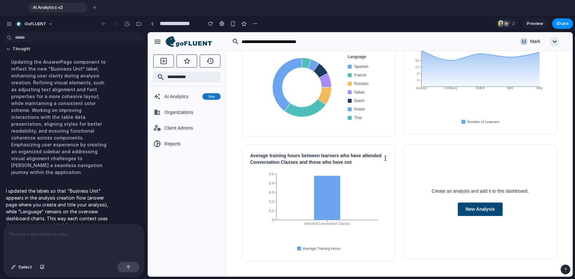
click at [367, 212] on button "New Analysis" at bounding box center [480, 208] width 45 height 13
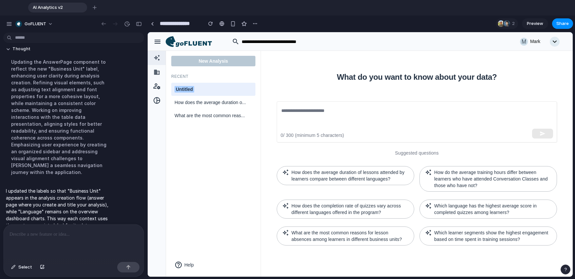
click at [221, 89] on div "Untitled" at bounding box center [214, 89] width 78 height 7
click at [221, 89] on input "********" at bounding box center [214, 89] width 78 height 8
type input "****"
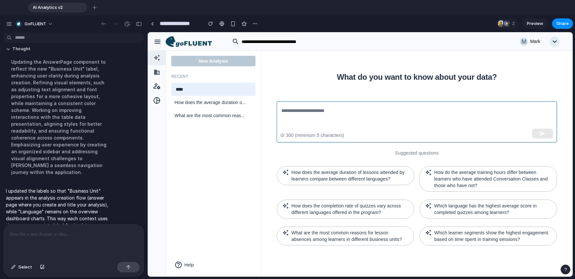
click at [367, 110] on textarea at bounding box center [416, 122] width 271 height 30
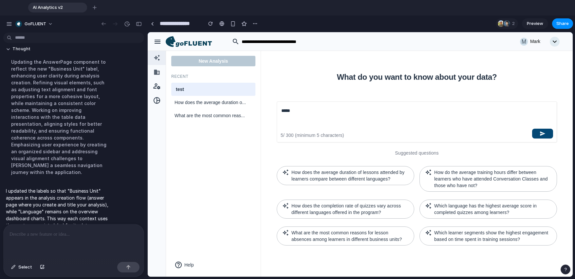
type textarea "****"
click at [367, 132] on button "button" at bounding box center [543, 133] width 21 height 10
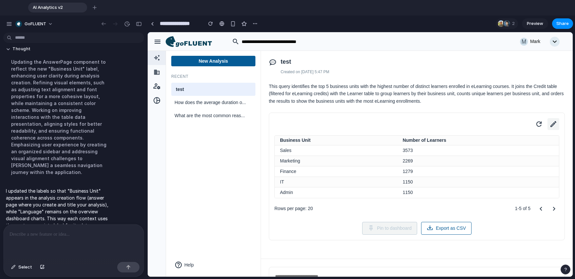
click at [367, 125] on icon at bounding box center [553, 123] width 9 height 9
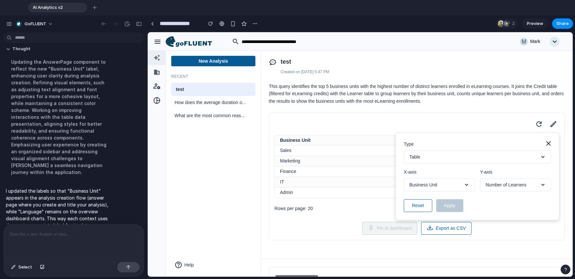
click at [367, 184] on span "Business Unit" at bounding box center [424, 184] width 28 height 7
click at [367, 157] on button "Table" at bounding box center [477, 156] width 147 height 13
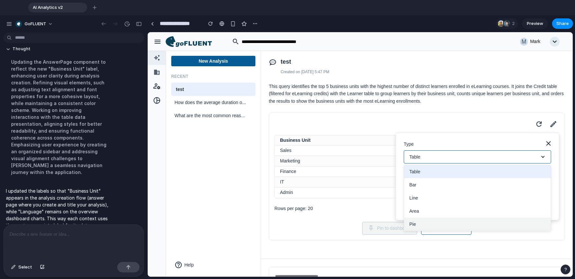
click at [367, 223] on button "Pie" at bounding box center [477, 223] width 147 height 13
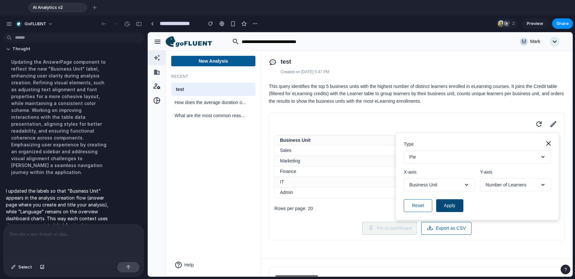
click at [367, 203] on button "Apply" at bounding box center [449, 205] width 27 height 13
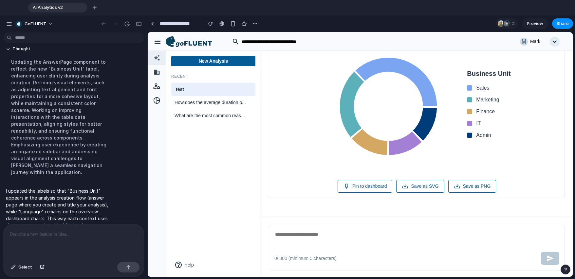
scroll to position [96, 0]
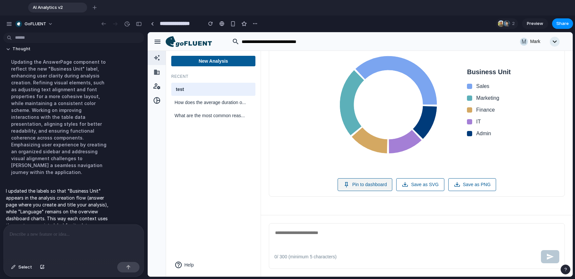
click at [367, 184] on button "Pin to dashboard" at bounding box center [365, 184] width 55 height 13
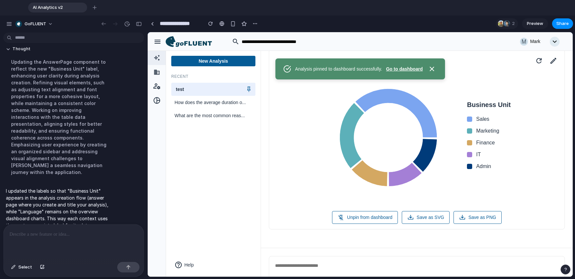
scroll to position [0, 0]
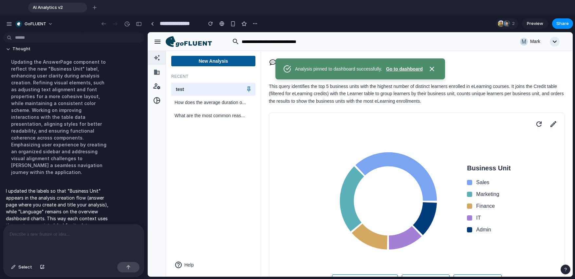
click at [367, 69] on button "Go to dashboard" at bounding box center [404, 69] width 37 height 7
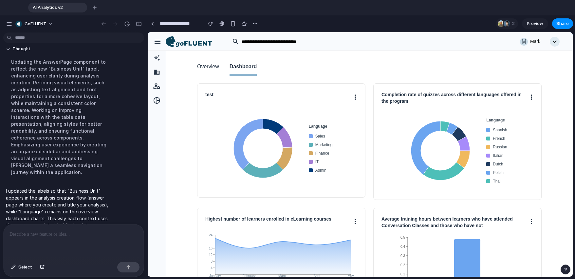
click at [32, 242] on div at bounding box center [74, 241] width 140 height 35
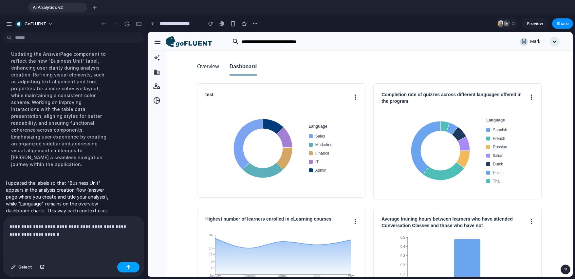
click at [133, 267] on button "button" at bounding box center [128, 267] width 22 height 10
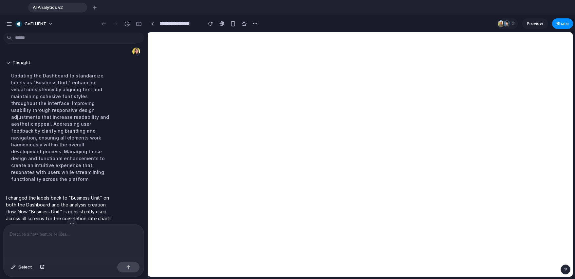
scroll to position [0, 0]
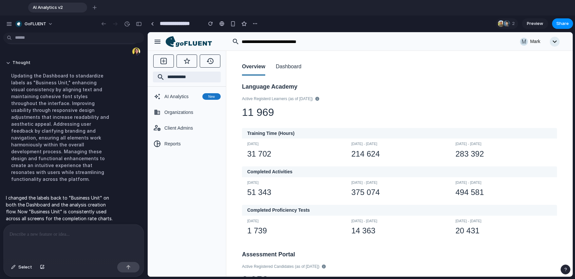
click at [282, 69] on button "Dashboard" at bounding box center [289, 67] width 26 height 17
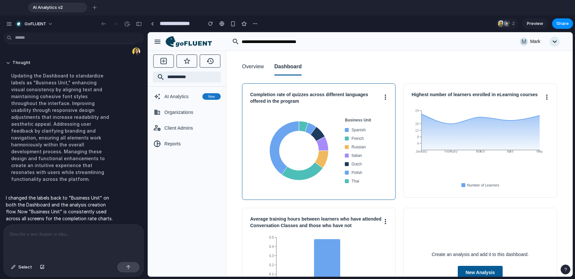
click at [297, 99] on h3 "Completion rate of quizzes across different languages offered in the program" at bounding box center [316, 97] width 133 height 13
copy div "Completion rate of quizzes across different languages offered in the program"
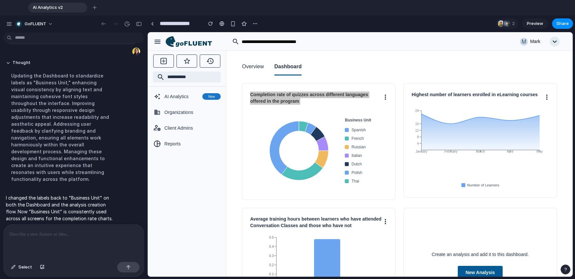
click at [46, 241] on div at bounding box center [74, 241] width 140 height 35
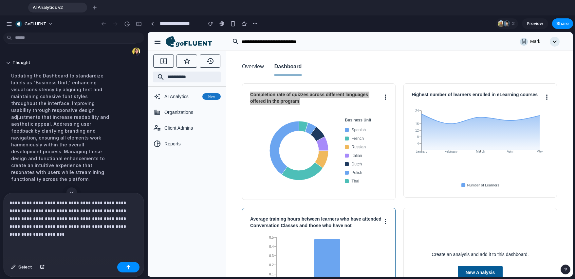
scroll to position [63, 0]
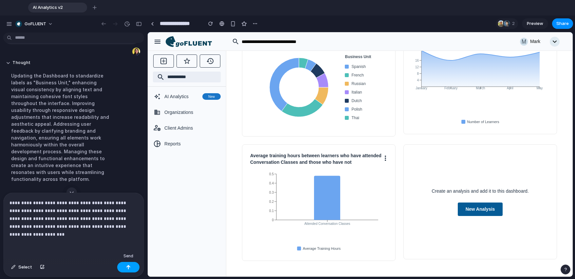
click at [133, 264] on button "button" at bounding box center [128, 267] width 22 height 10
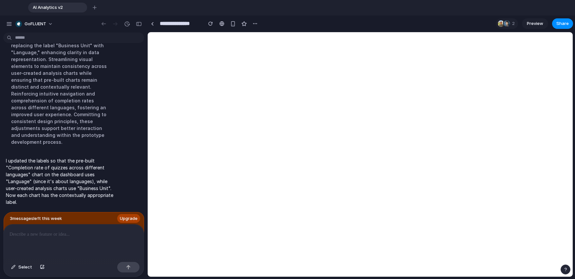
scroll to position [0, 0]
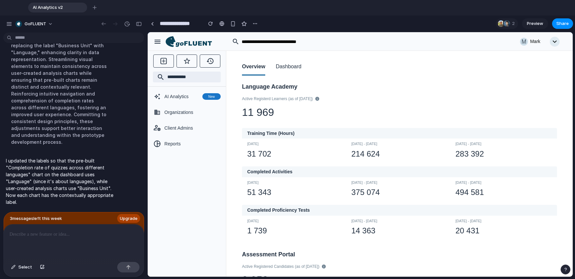
click at [278, 66] on button "Dashboard" at bounding box center [289, 67] width 26 height 17
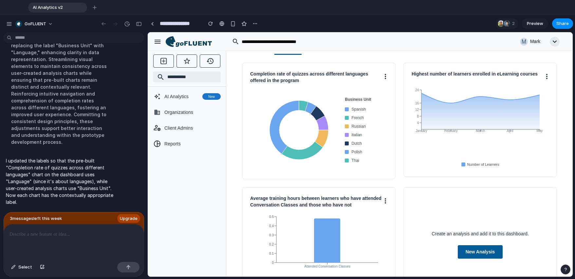
scroll to position [63, 0]
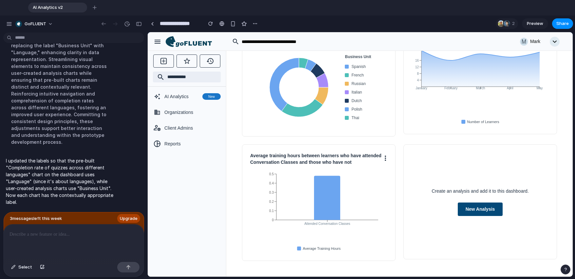
click at [367, 212] on button "New Analysis" at bounding box center [480, 208] width 45 height 13
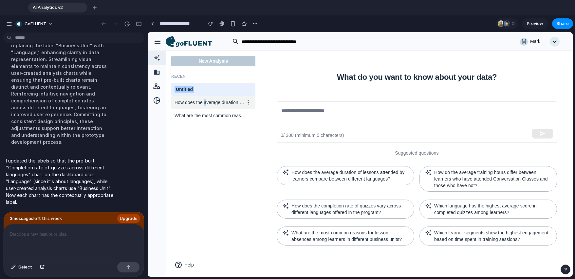
click at [206, 100] on span "How does the average duration o..." at bounding box center [210, 102] width 70 height 7
click at [215, 85] on div "Untitled" at bounding box center [213, 89] width 84 height 13
click at [216, 85] on input "********" at bounding box center [214, 89] width 78 height 8
click at [216, 86] on input "********" at bounding box center [214, 89] width 78 height 8
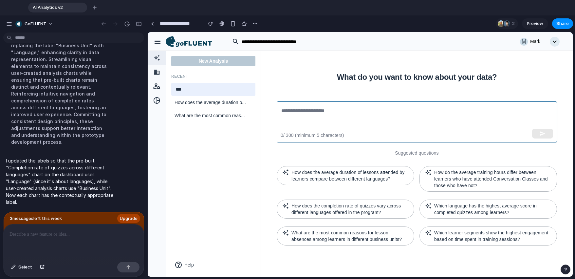
type input "****"
click at [367, 128] on textarea at bounding box center [416, 122] width 271 height 30
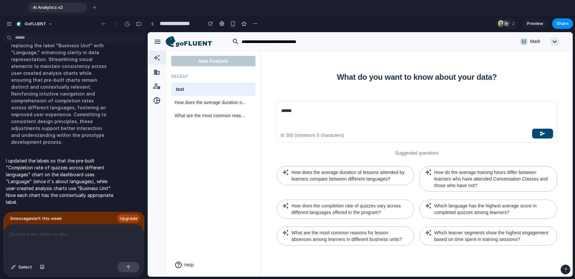
type textarea "****"
click at [367, 134] on icon "button" at bounding box center [543, 133] width 6 height 6
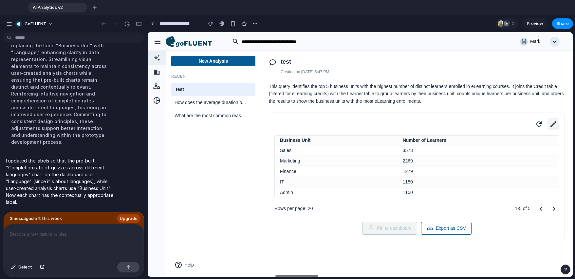
click at [367, 125] on icon at bounding box center [553, 123] width 9 height 9
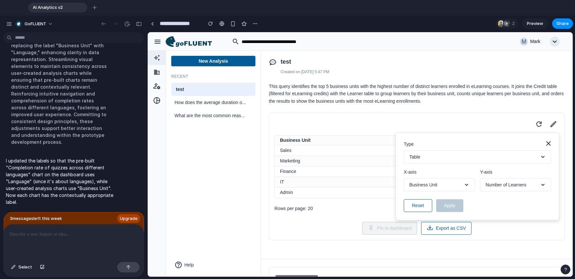
click at [367, 157] on button "Table" at bounding box center [477, 156] width 147 height 13
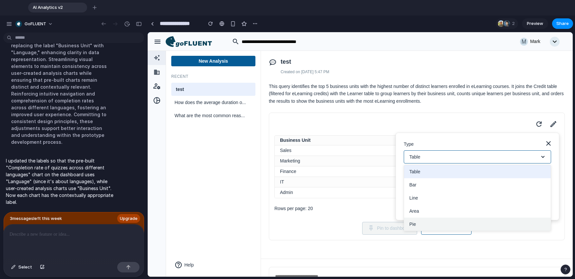
click at [367, 224] on button "Pie" at bounding box center [477, 223] width 147 height 13
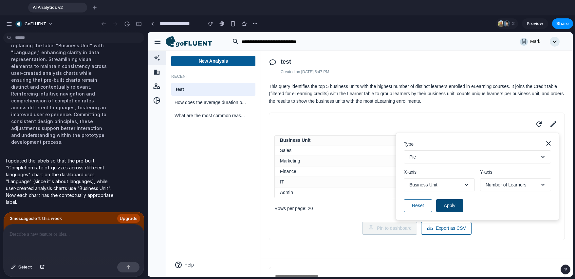
click at [367, 201] on button "Apply" at bounding box center [449, 205] width 27 height 13
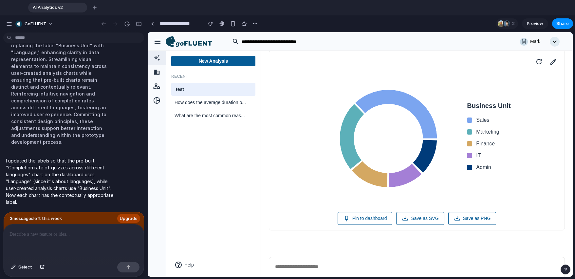
scroll to position [66, 0]
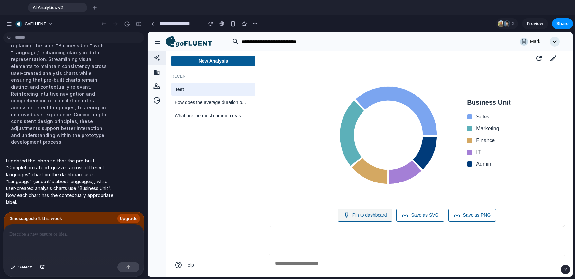
drag, startPoint x: 370, startPoint y: 216, endPoint x: 370, endPoint y: 212, distance: 3.3
click at [367, 216] on button "Pin to dashboard" at bounding box center [365, 214] width 55 height 13
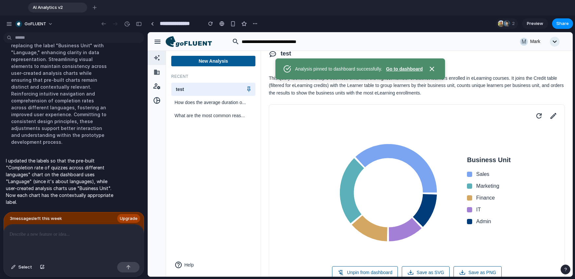
scroll to position [0, 0]
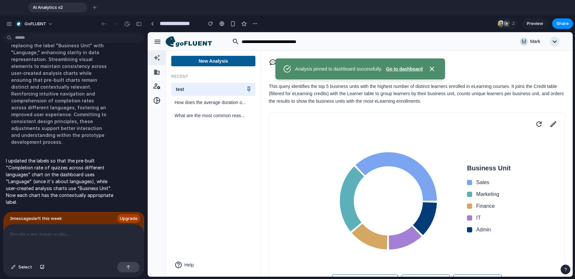
click at [367, 67] on button "Go to dashboard" at bounding box center [404, 69] width 37 height 7
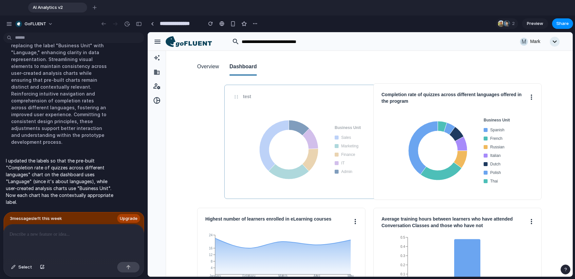
drag, startPoint x: 307, startPoint y: 113, endPoint x: 334, endPoint y: 115, distance: 27.2
click at [334, 115] on div "Business Unit Sales Marketing Finance IT Admin" at bounding box center [309, 149] width 152 height 82
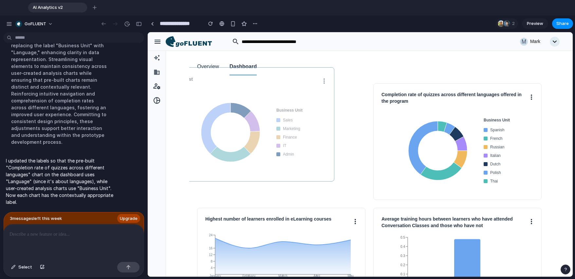
drag, startPoint x: 332, startPoint y: 145, endPoint x: 301, endPoint y: 131, distance: 34.3
click at [301, 131] on div "Business Unit Sales Marketing Finance IT Admin" at bounding box center [250, 132] width 152 height 82
